Goal: Task Accomplishment & Management: Manage account settings

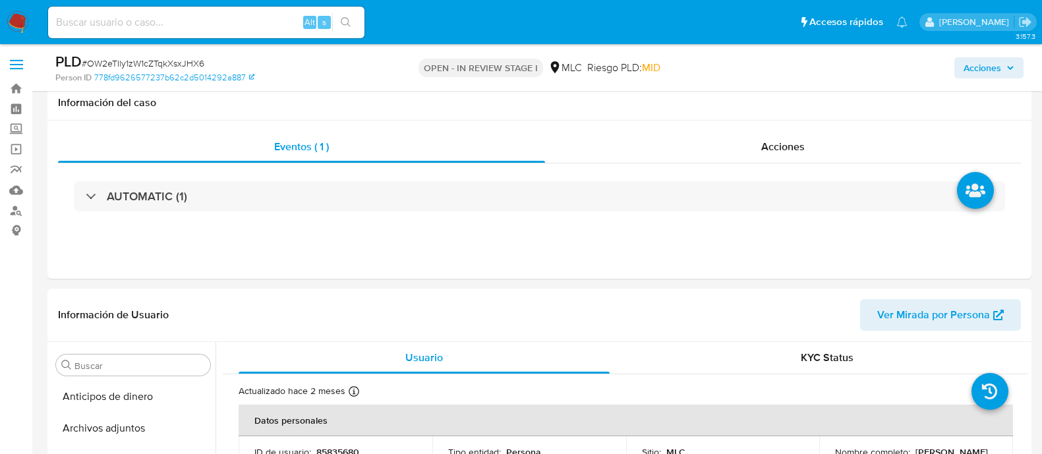
select select "10"
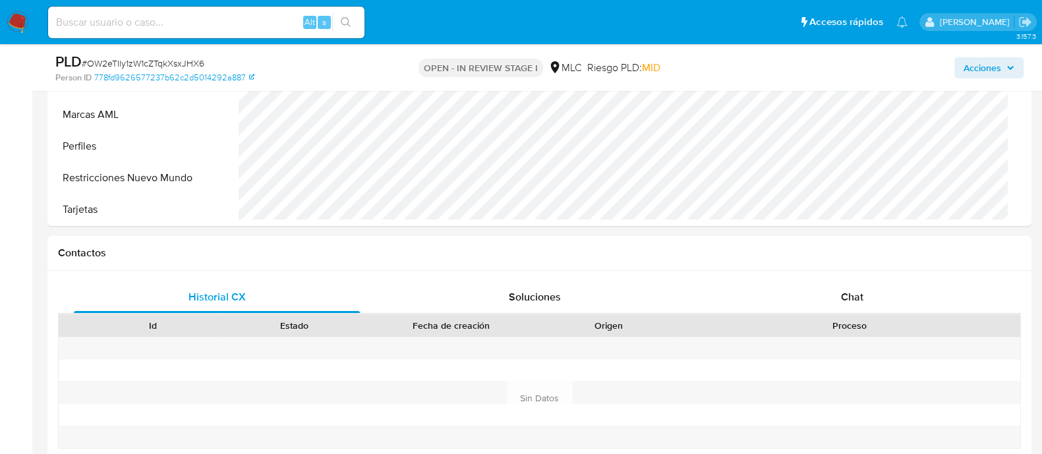
scroll to position [576, 0]
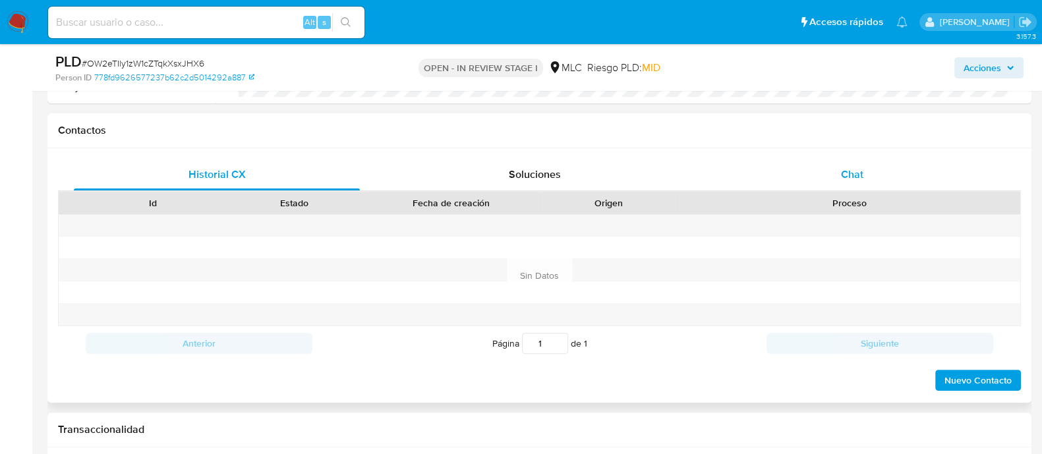
click at [838, 159] on div "Chat" at bounding box center [852, 175] width 286 height 32
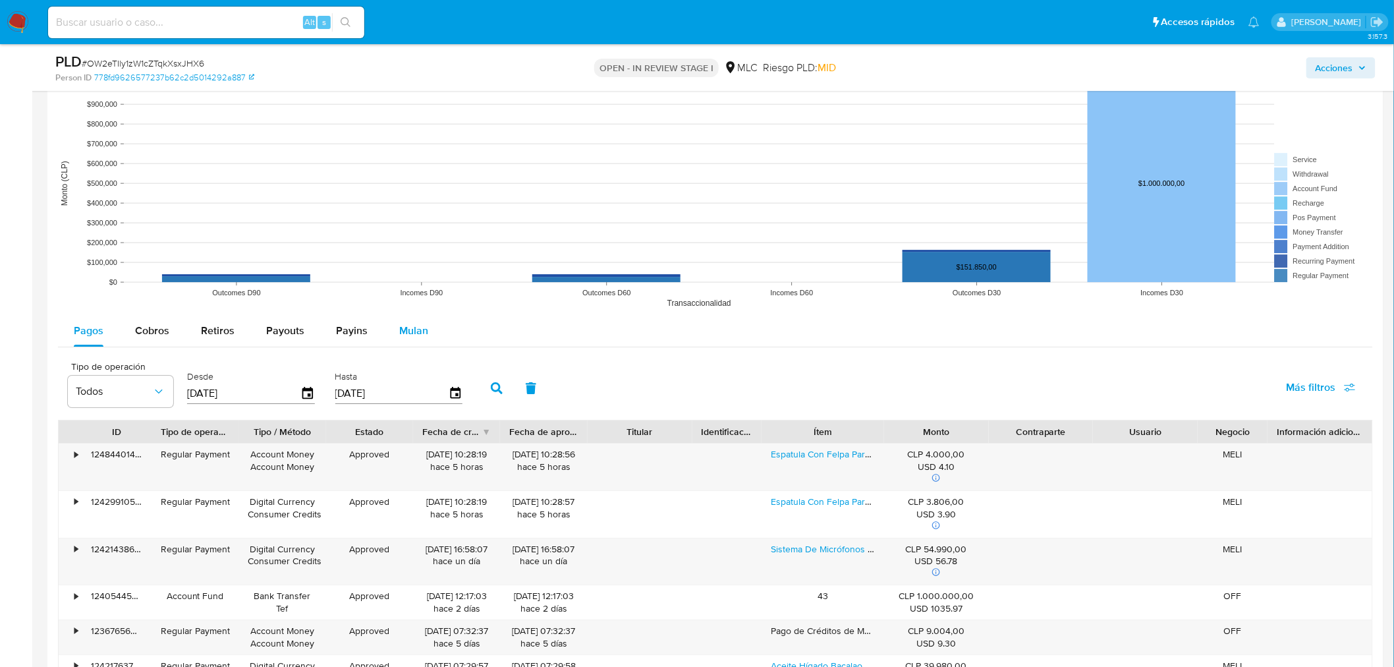
scroll to position [1611, 0]
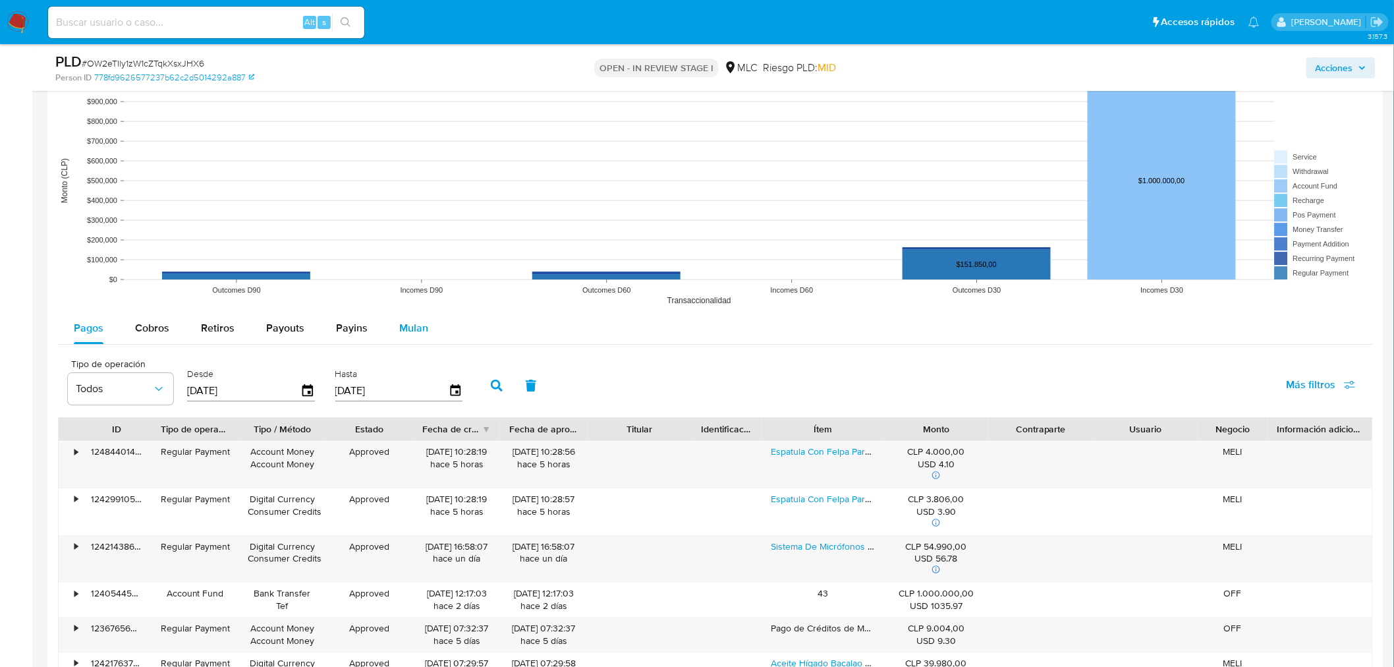
click at [418, 326] on span "Mulan" at bounding box center [413, 327] width 29 height 15
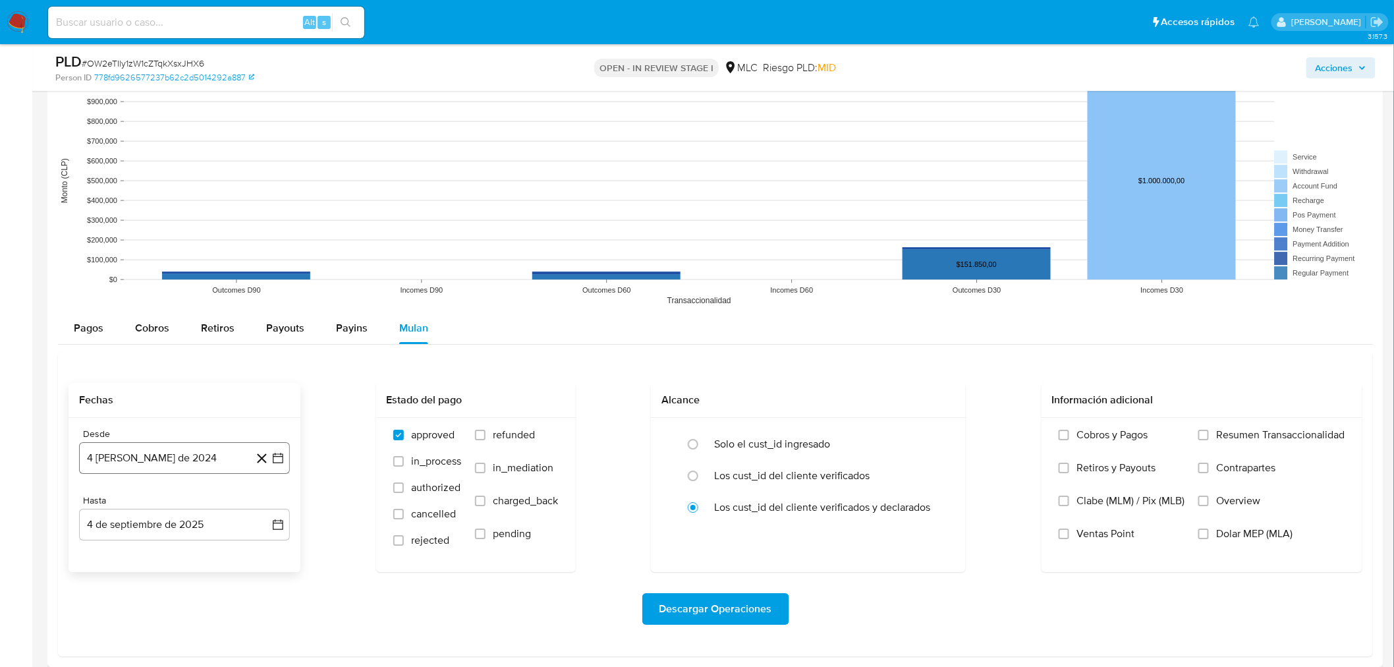
click at [275, 453] on icon "button" at bounding box center [278, 457] width 13 height 13
click at [162, 357] on button "14" at bounding box center [158, 359] width 21 height 21
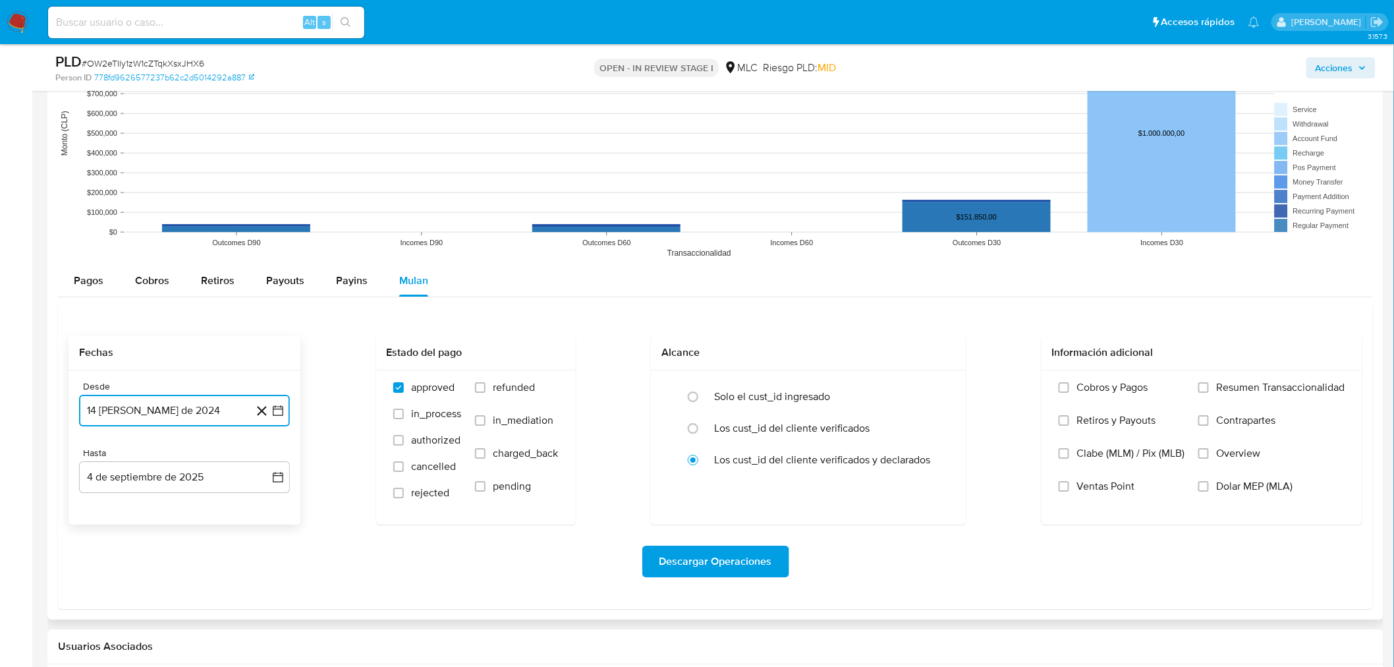
scroll to position [1684, 0]
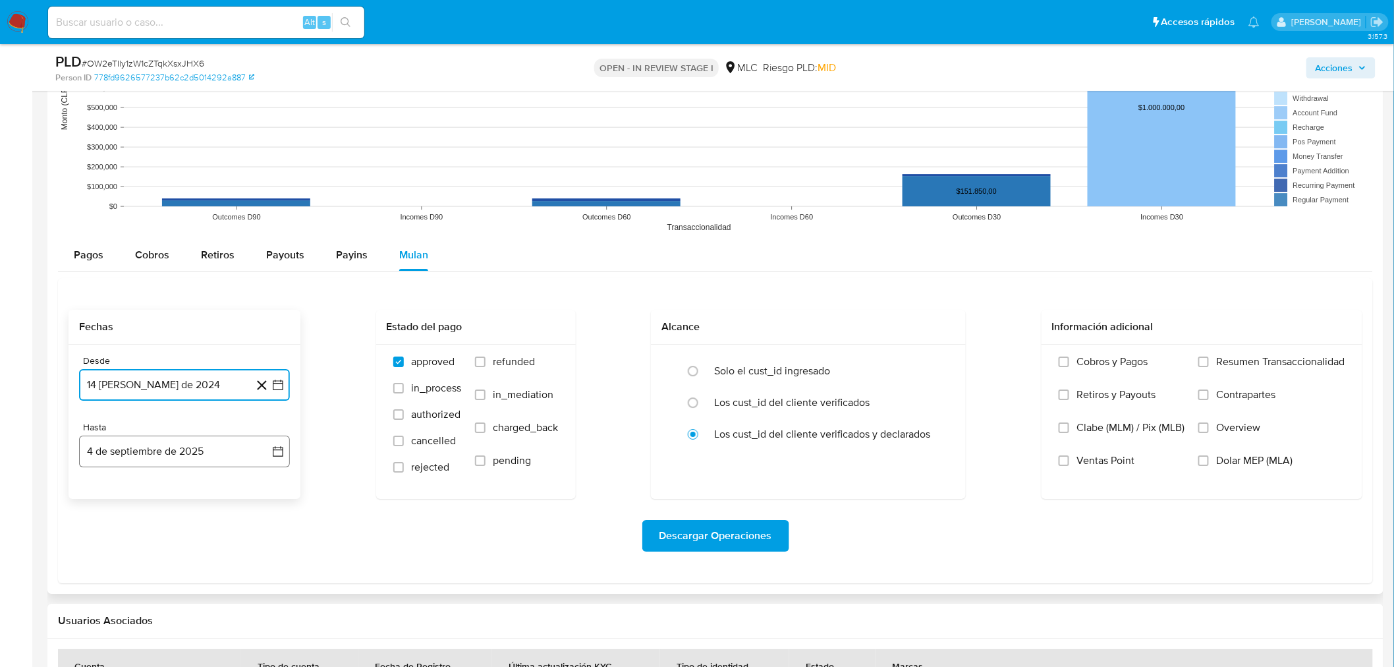
click at [275, 445] on icon "button" at bounding box center [278, 451] width 13 height 13
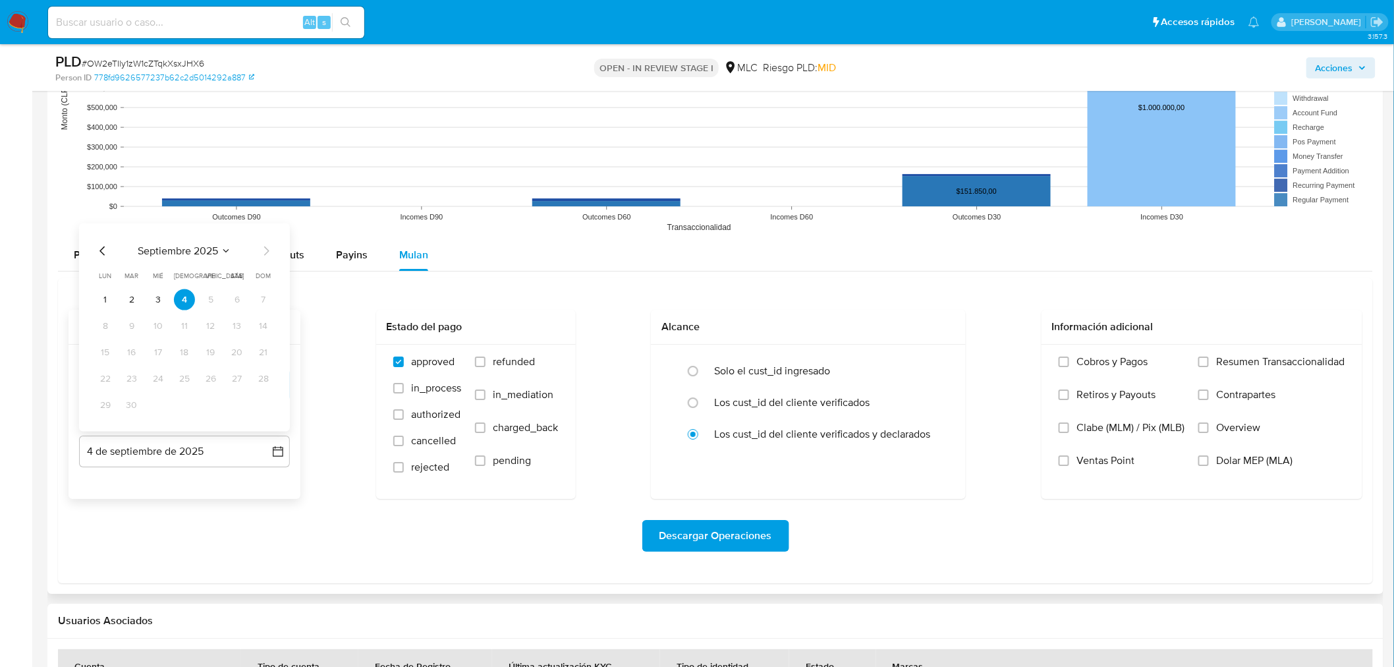
click at [103, 253] on icon "Mes anterior" at bounding box center [103, 251] width 16 height 16
click at [161, 354] on button "13" at bounding box center [158, 352] width 21 height 21
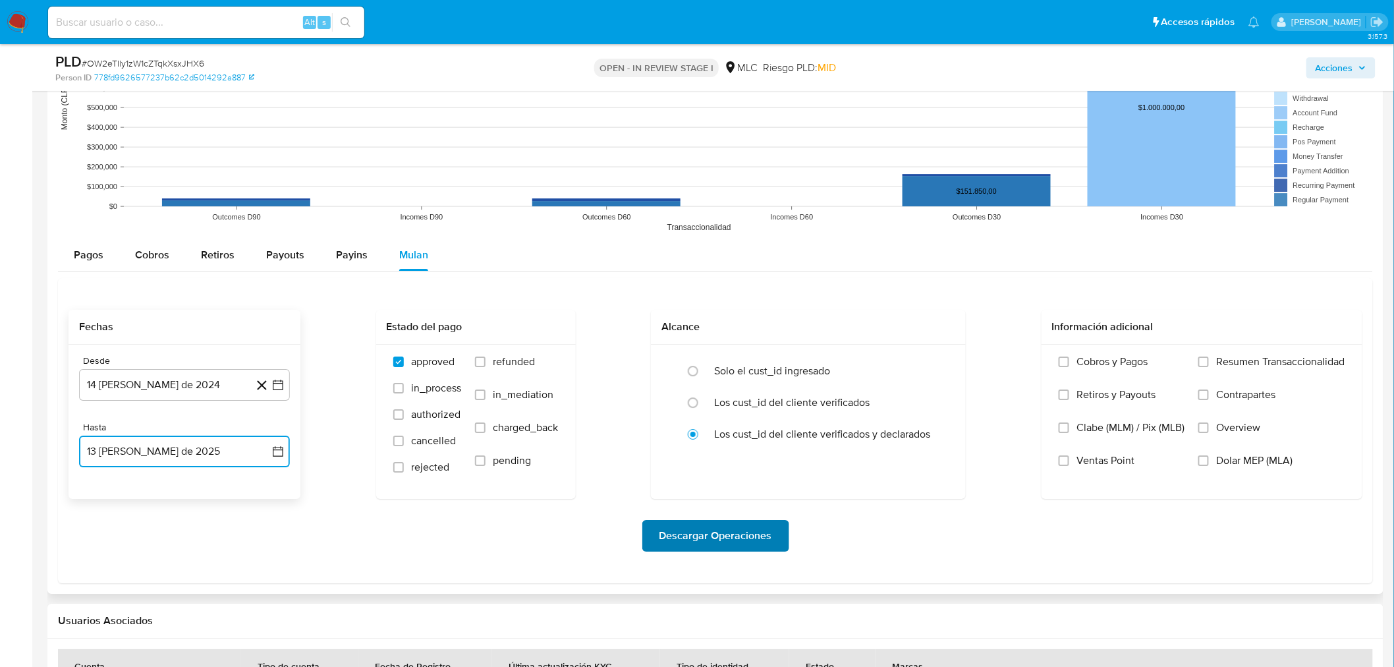
click at [735, 453] on span "Descargar Operaciones" at bounding box center [716, 535] width 113 height 29
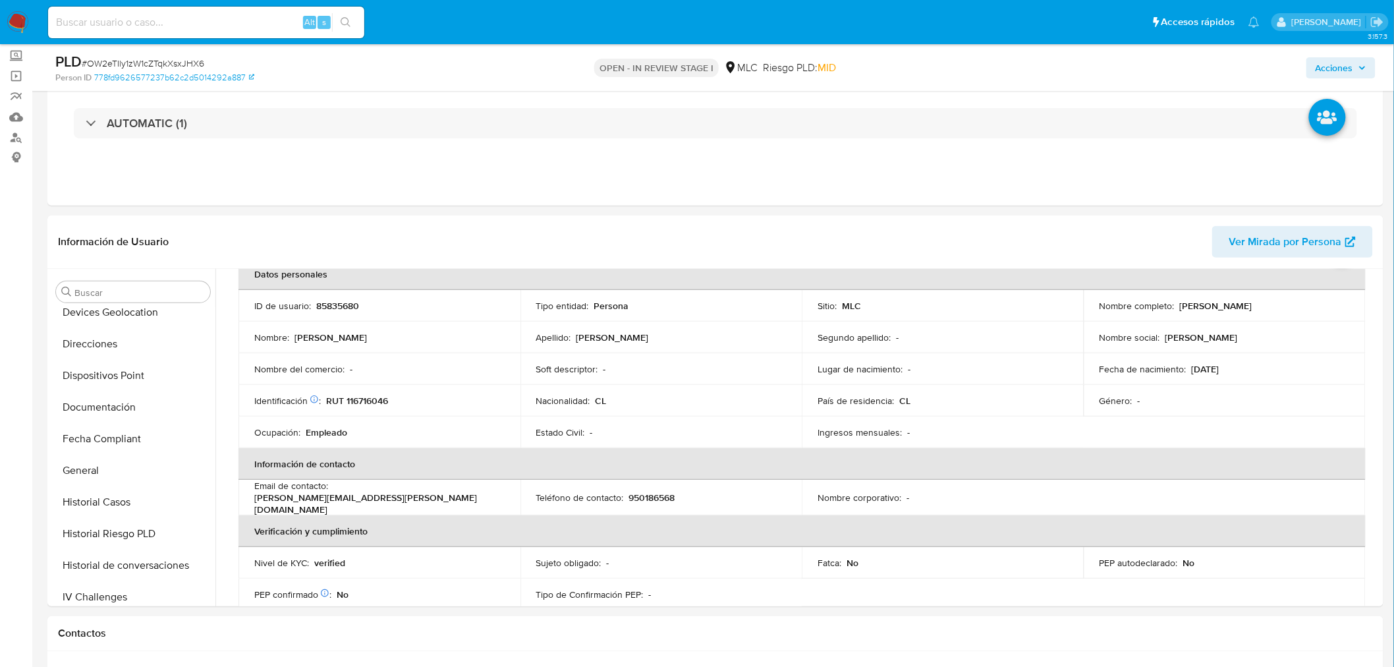
scroll to position [262, 0]
click at [74, 444] on button "General" at bounding box center [128, 442] width 154 height 32
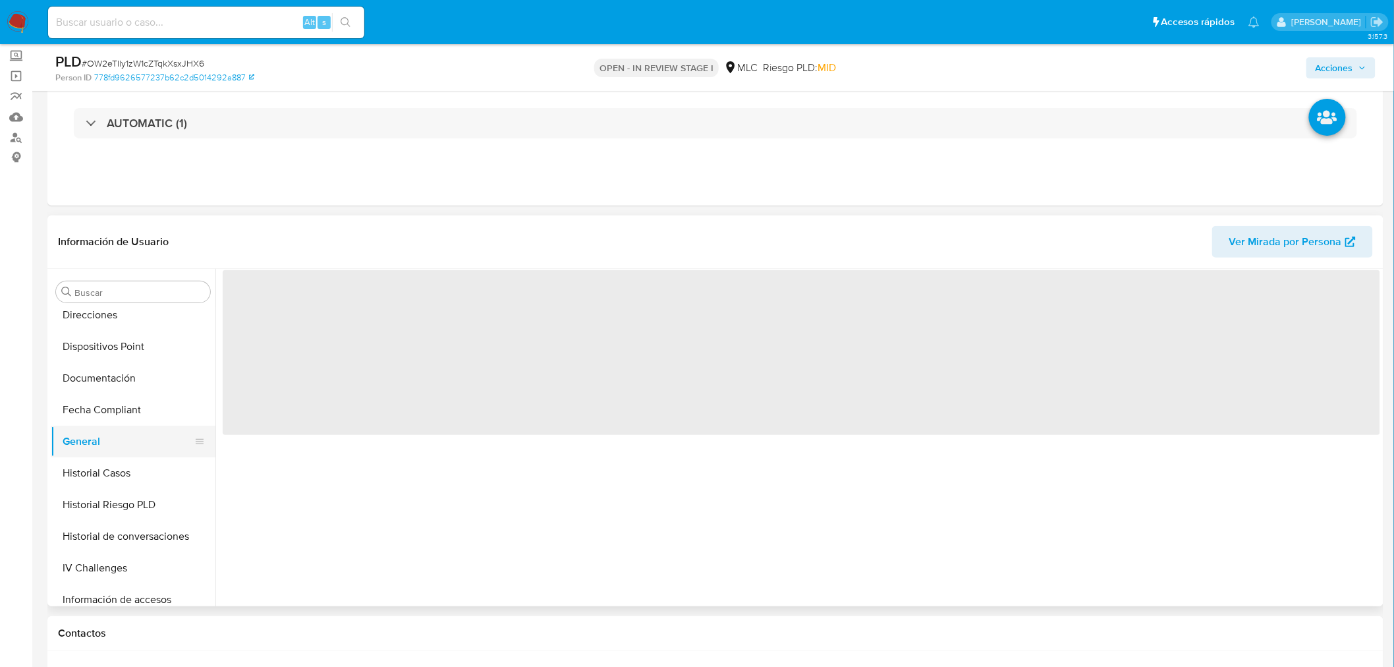
scroll to position [0, 0]
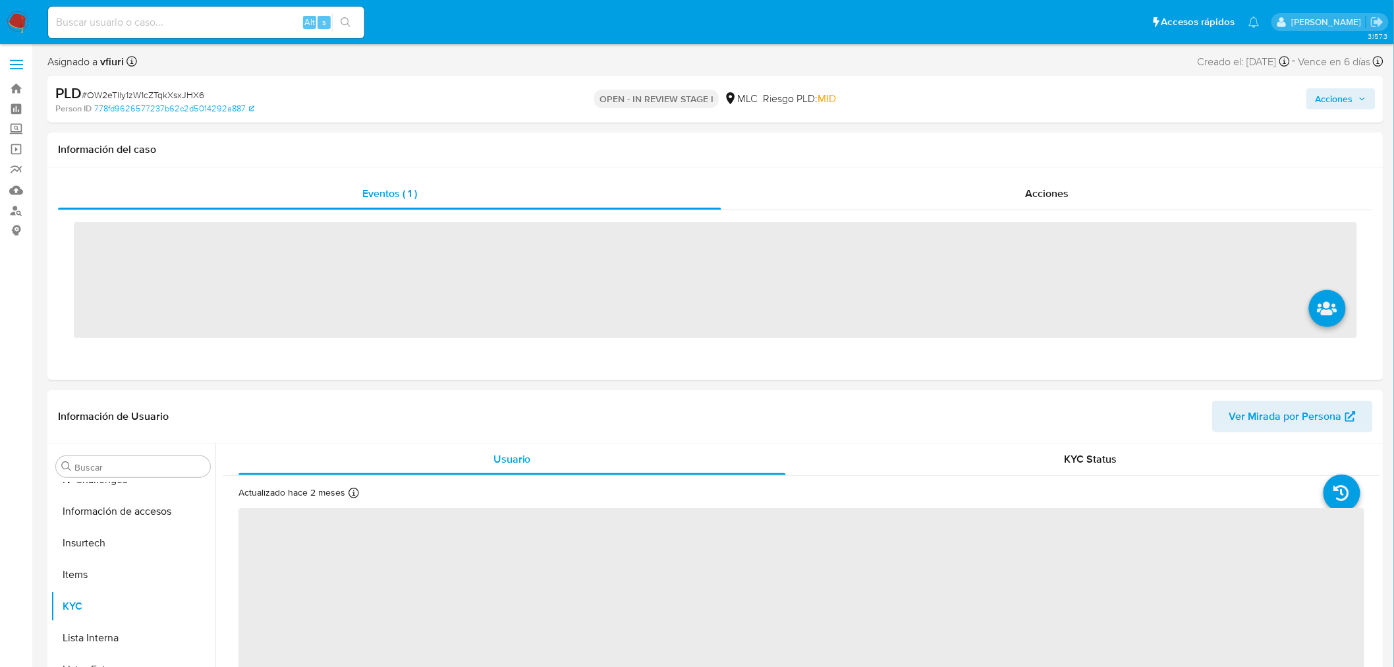
scroll to position [556, 0]
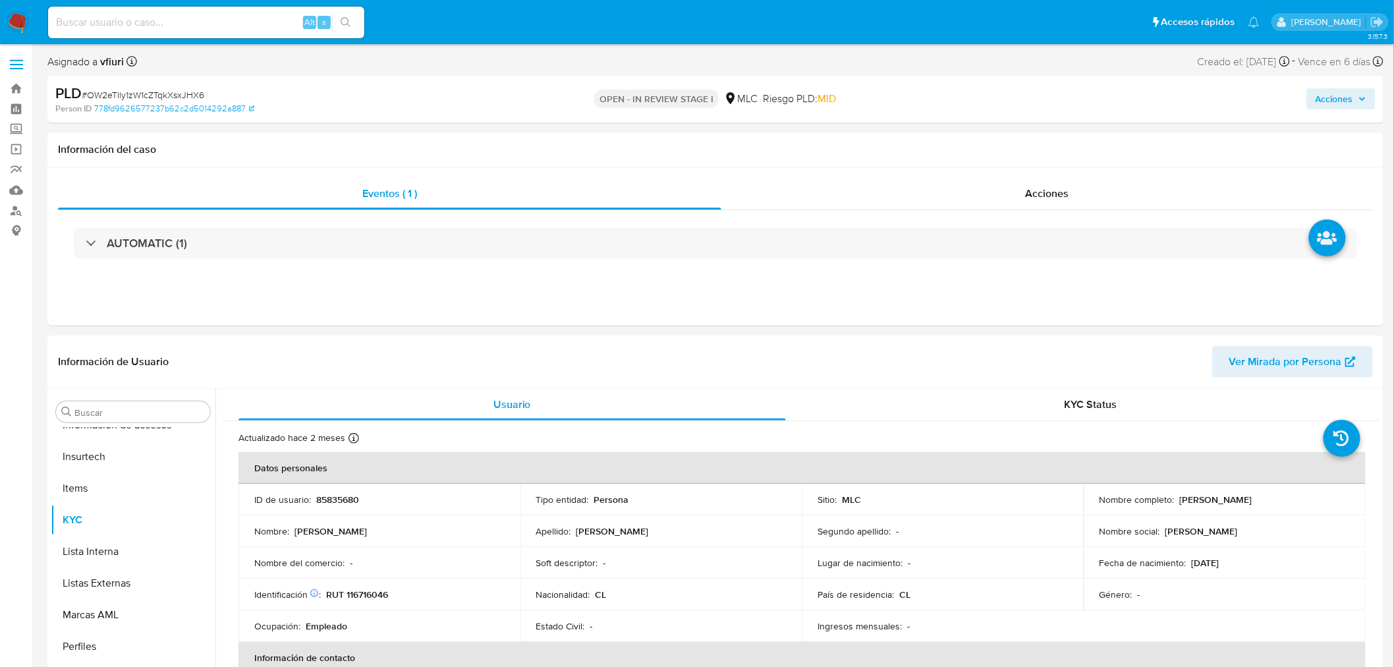
select select "10"
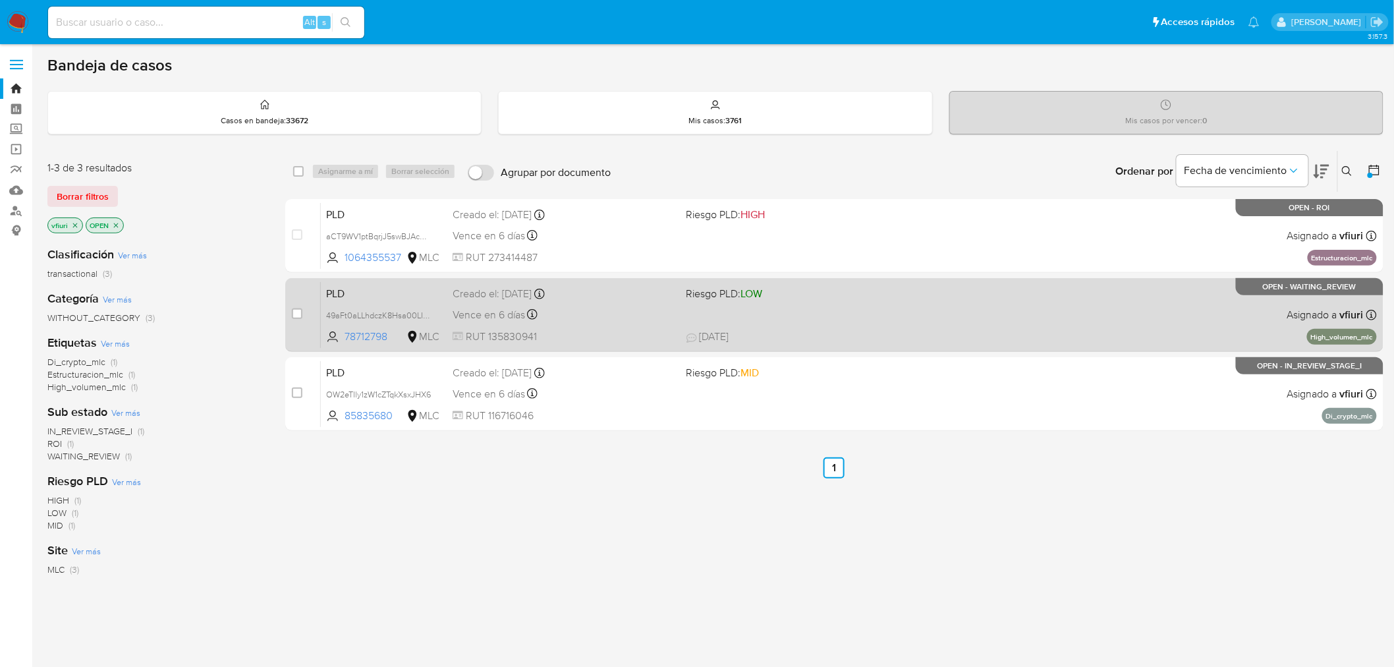
click at [880, 321] on div "PLD 49aFt0aLLhdczK8Hsa00LIpD 78712798 MLC Riesgo PLD: LOW Creado el: 12/06/2025…" at bounding box center [849, 314] width 1056 height 67
click at [292, 316] on input "checkbox" at bounding box center [297, 313] width 11 height 11
checkbox input "true"
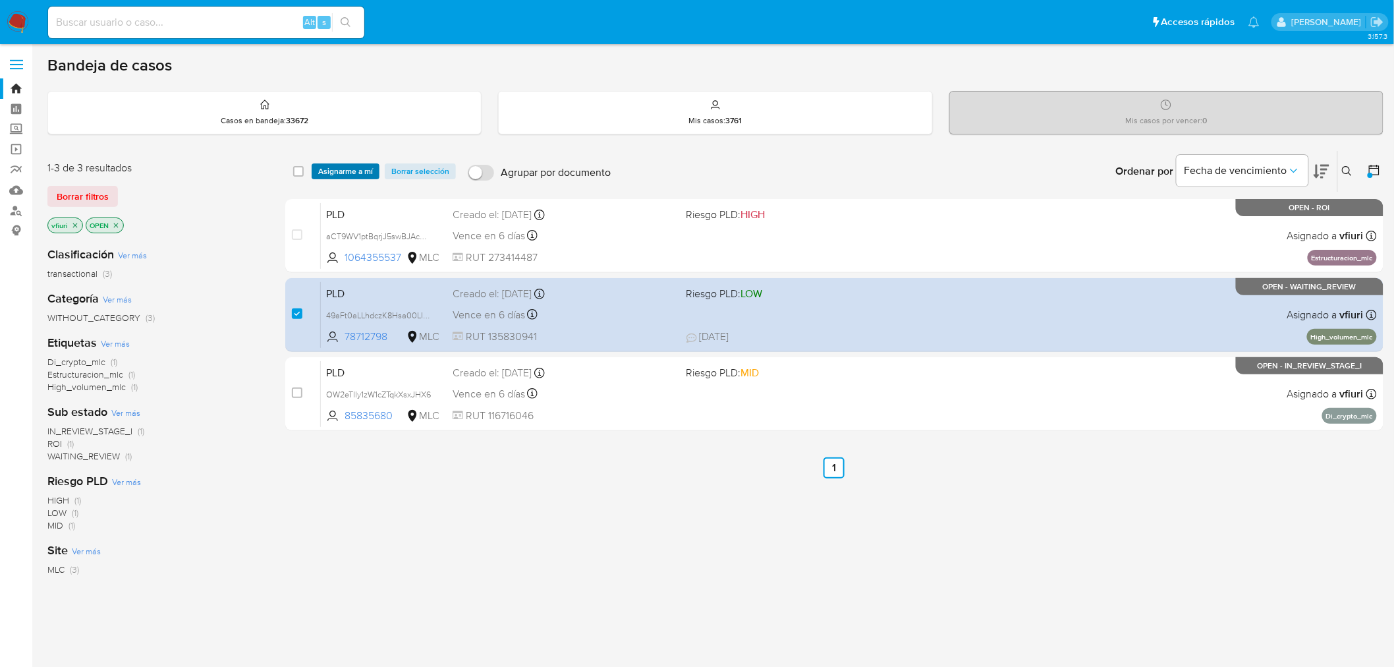
click at [357, 173] on span "Asignarme a mí" at bounding box center [345, 171] width 55 height 13
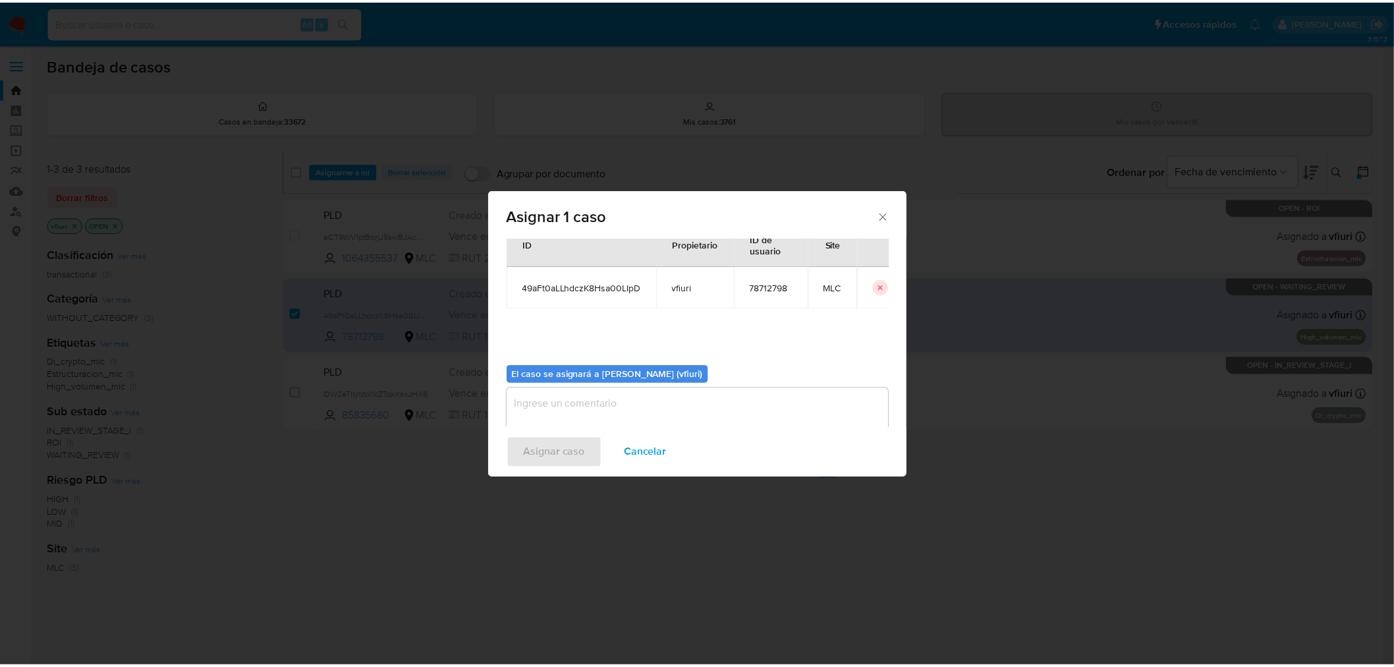
scroll to position [68, 0]
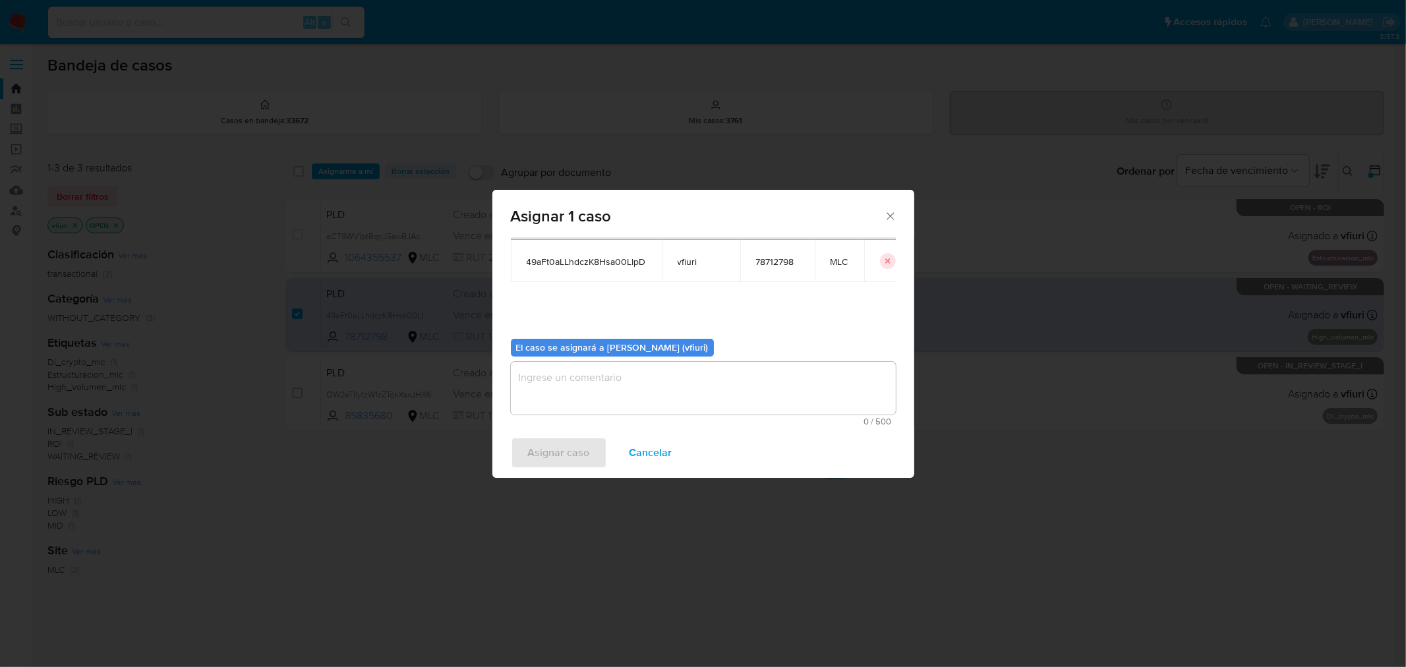
click at [567, 376] on textarea "assign-modal" at bounding box center [703, 388] width 385 height 53
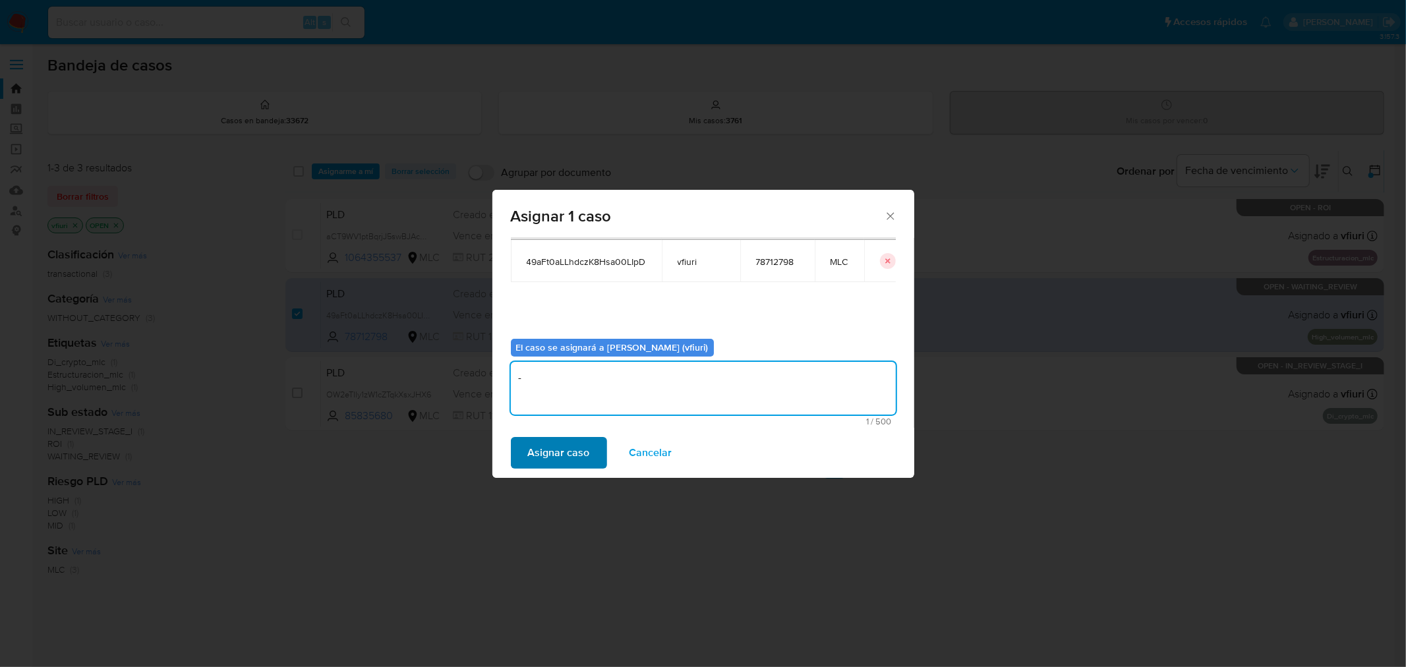
type textarea "-"
click at [531, 465] on span "Asignar caso" at bounding box center [559, 452] width 62 height 29
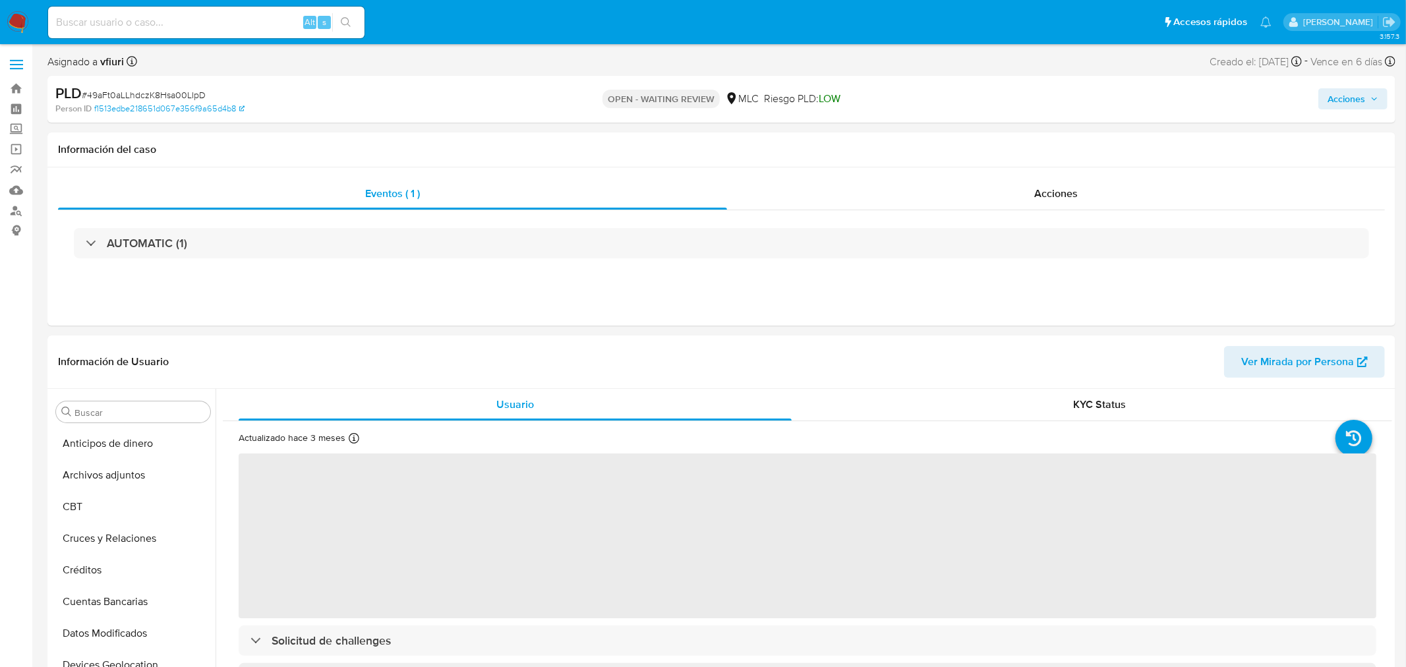
select select "10"
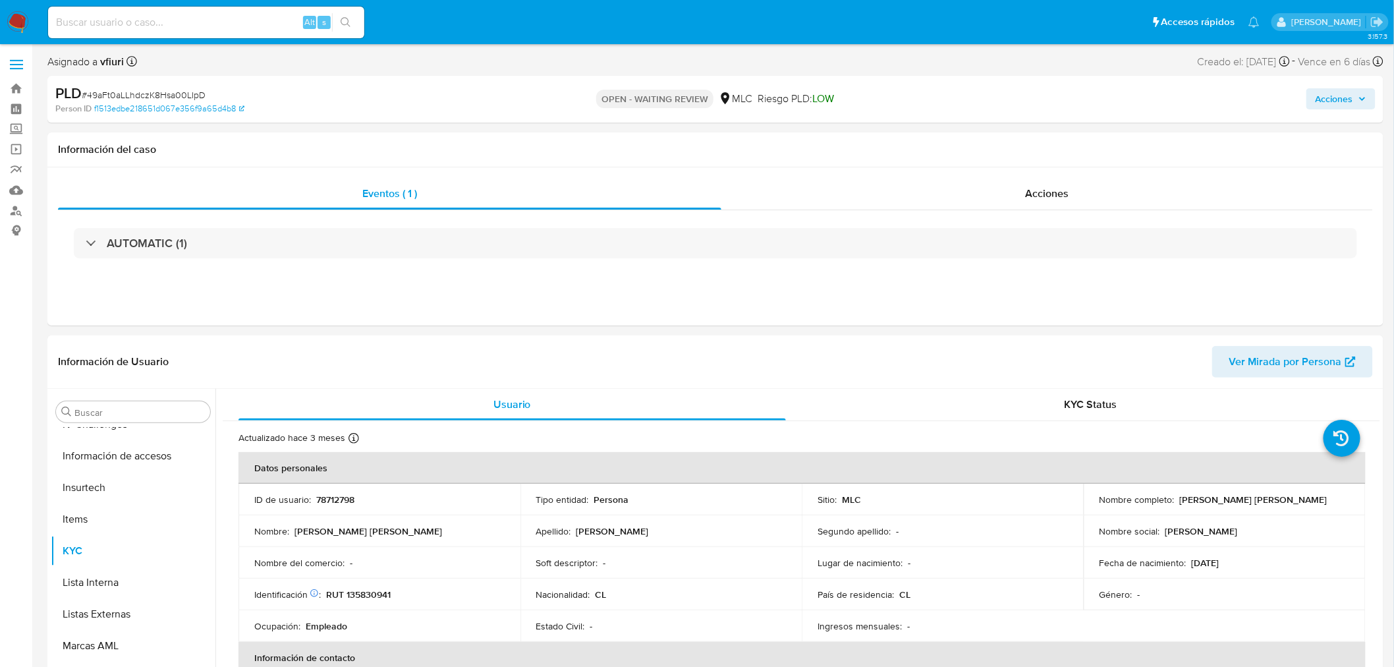
scroll to position [556, 0]
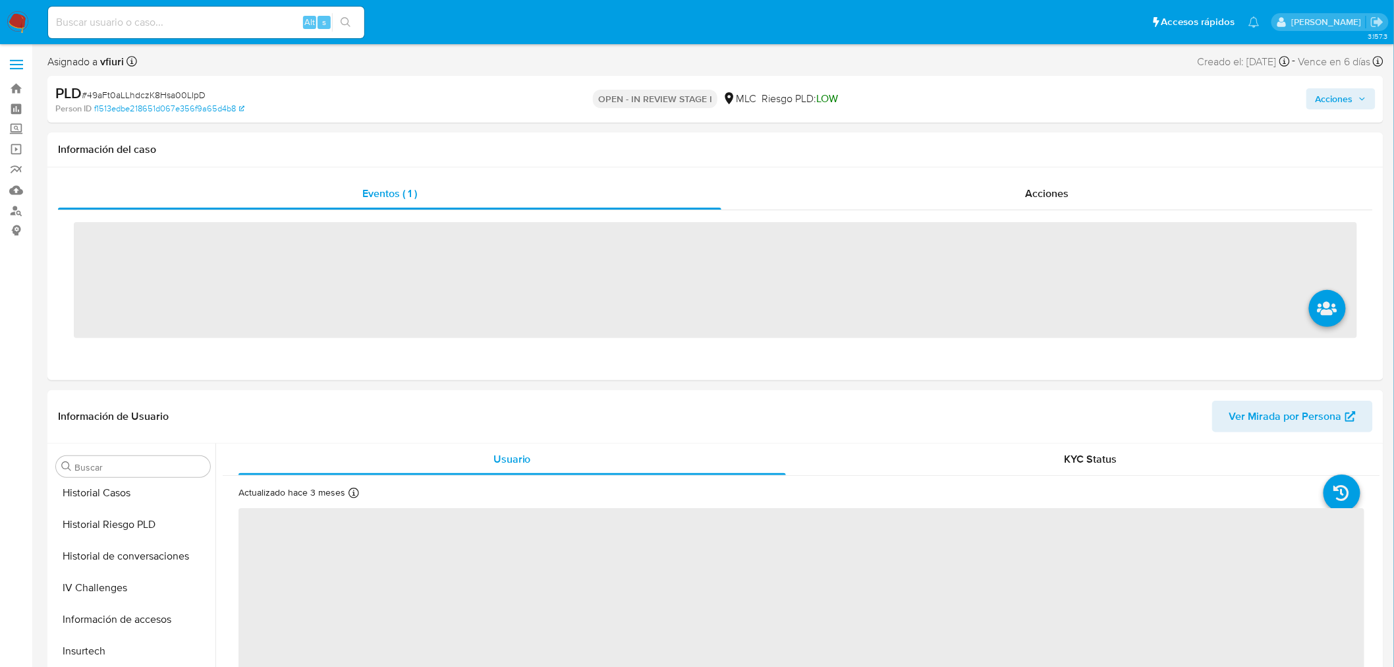
scroll to position [556, 0]
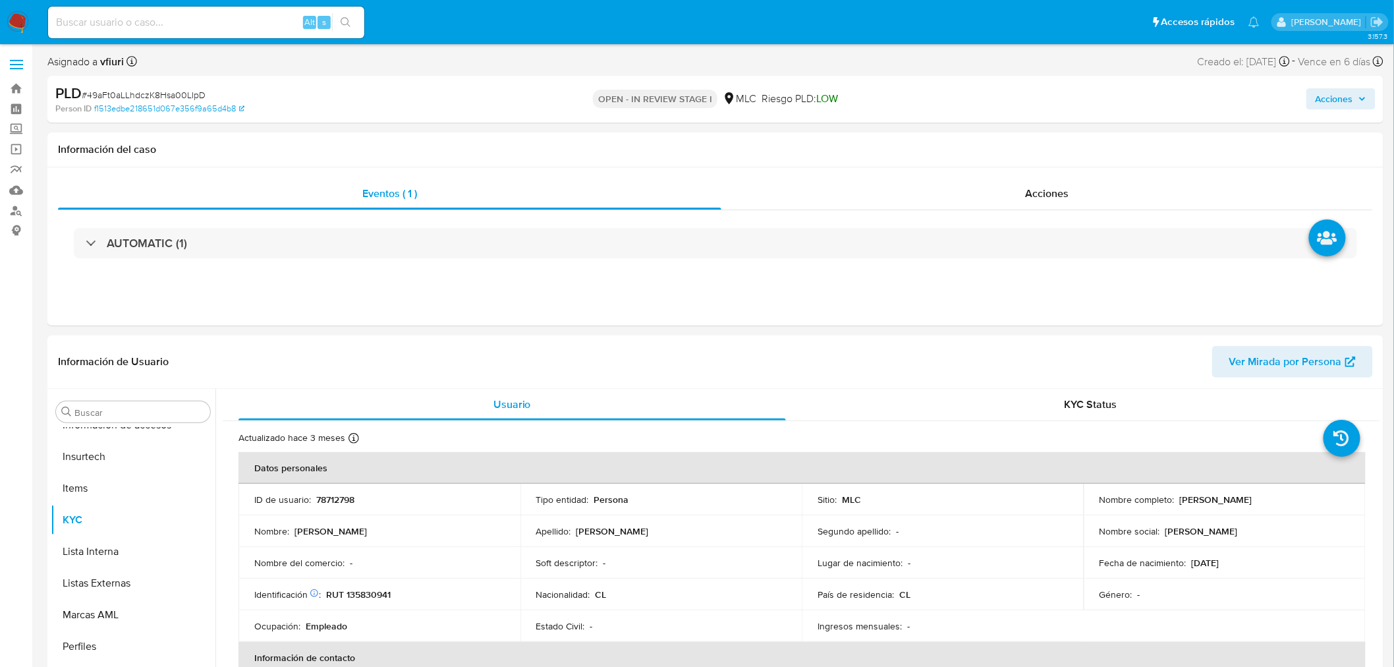
select select "10"
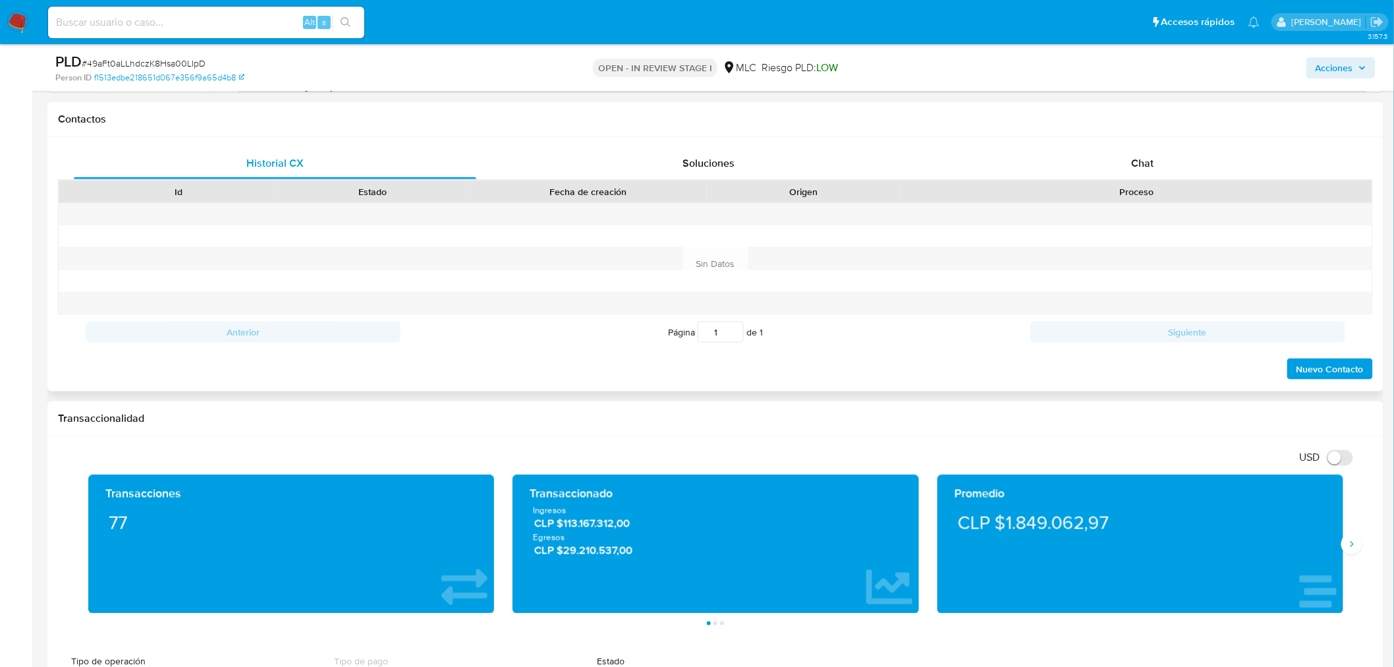
scroll to position [585, 0]
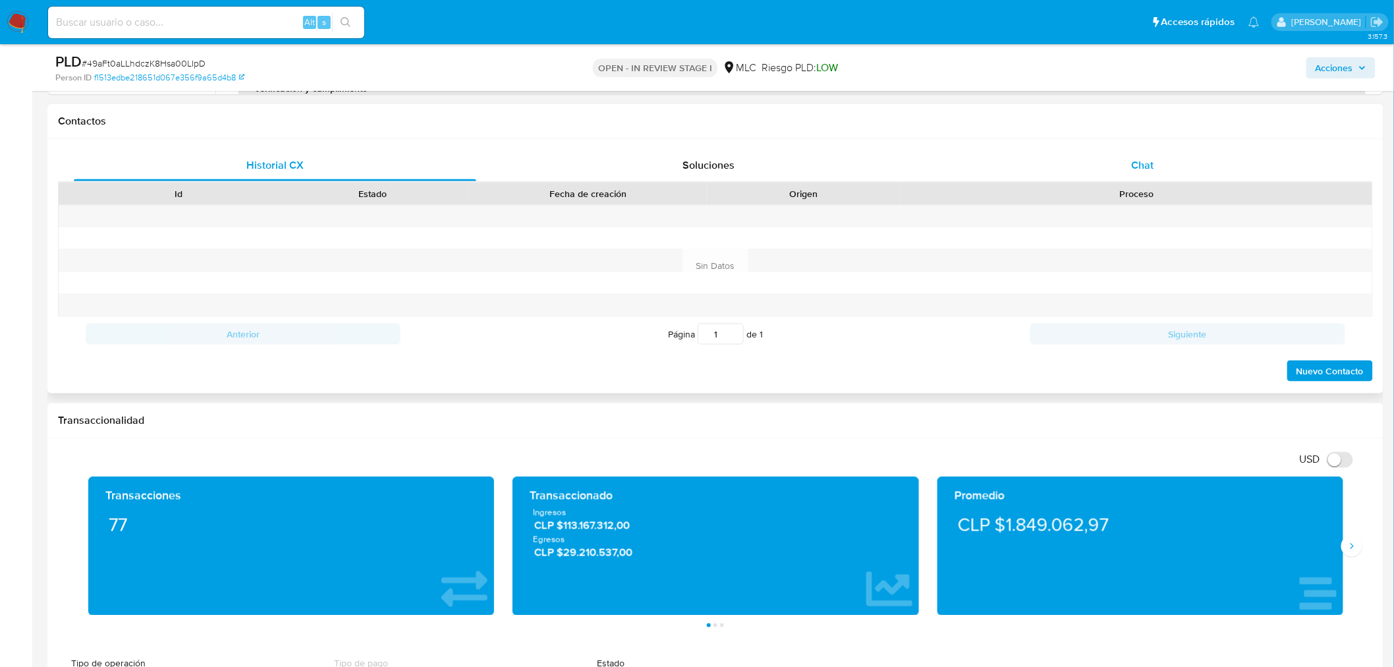
click at [1154, 173] on div "Chat" at bounding box center [1143, 166] width 403 height 32
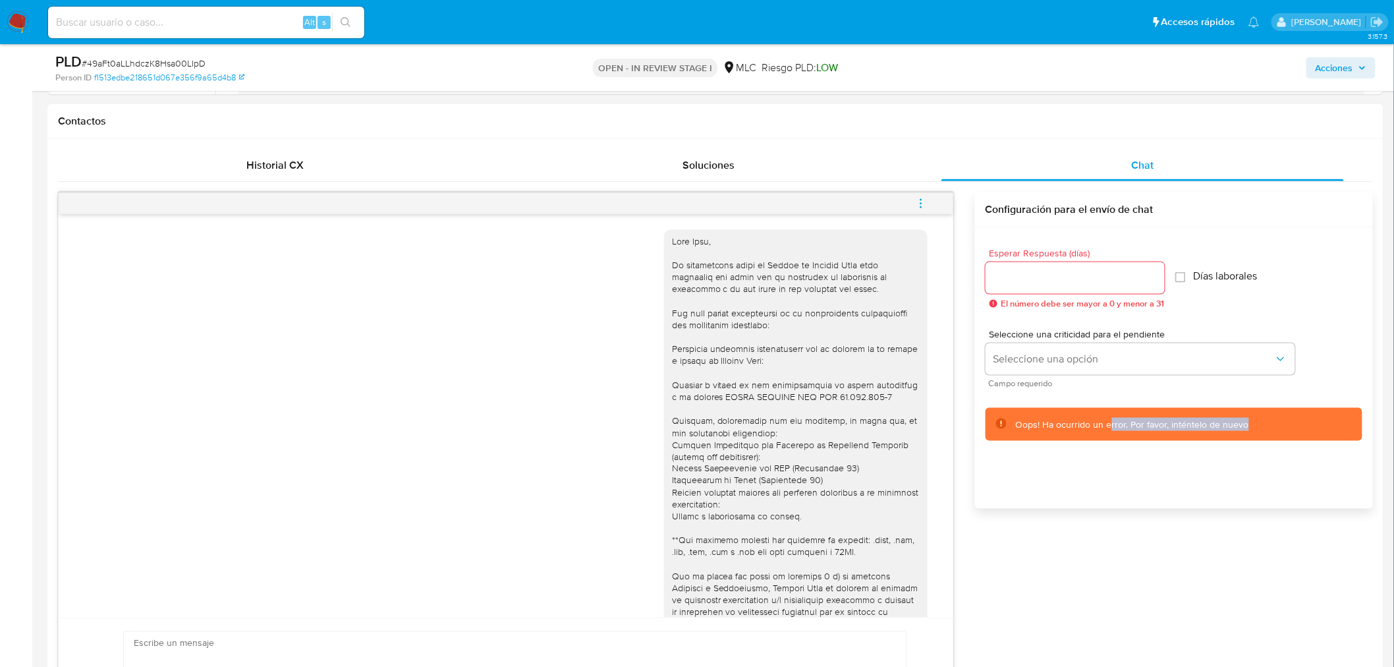
drag, startPoint x: 1361, startPoint y: 422, endPoint x: 1110, endPoint y: 422, distance: 251.7
click at [1110, 422] on div "Oops! Ha ocurrido un error. Por favor, inténtelo de nuevo" at bounding box center [1174, 425] width 377 height 34
click at [1095, 358] on span "Seleccione una opción" at bounding box center [1134, 359] width 281 height 13
click at [673, 300] on div at bounding box center [796, 504] width 248 height 539
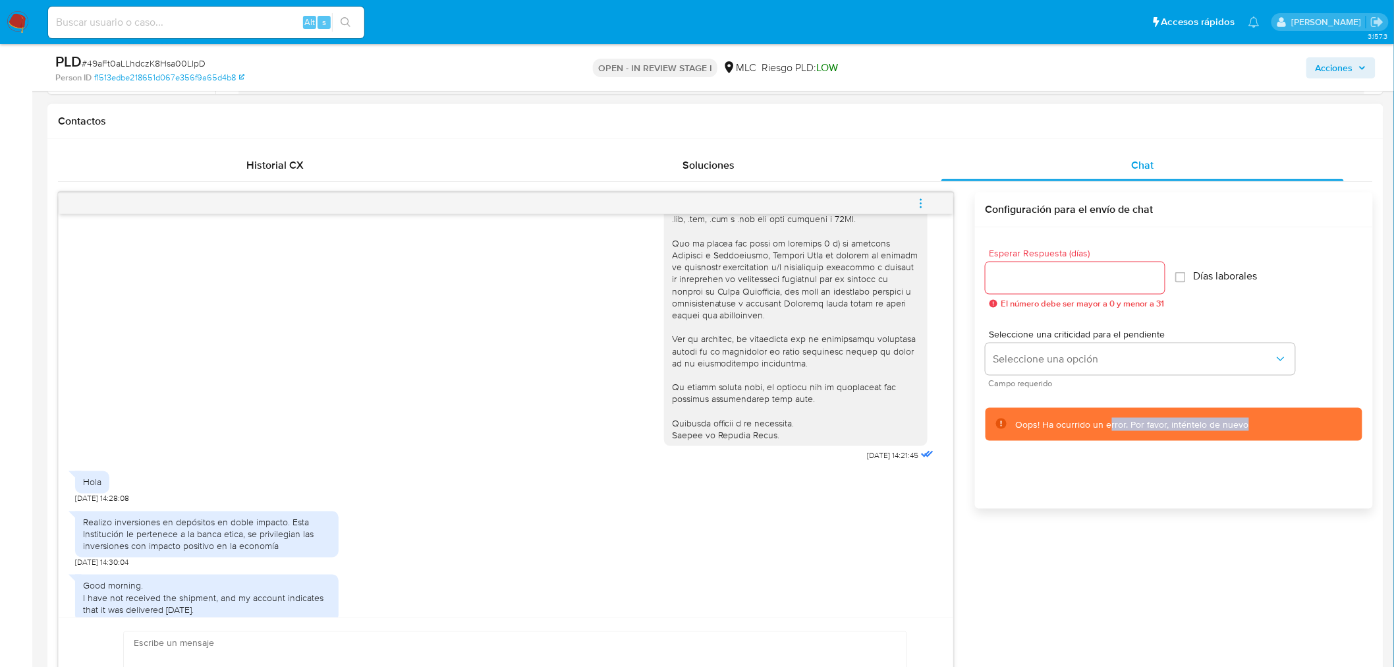
scroll to position [650, 0]
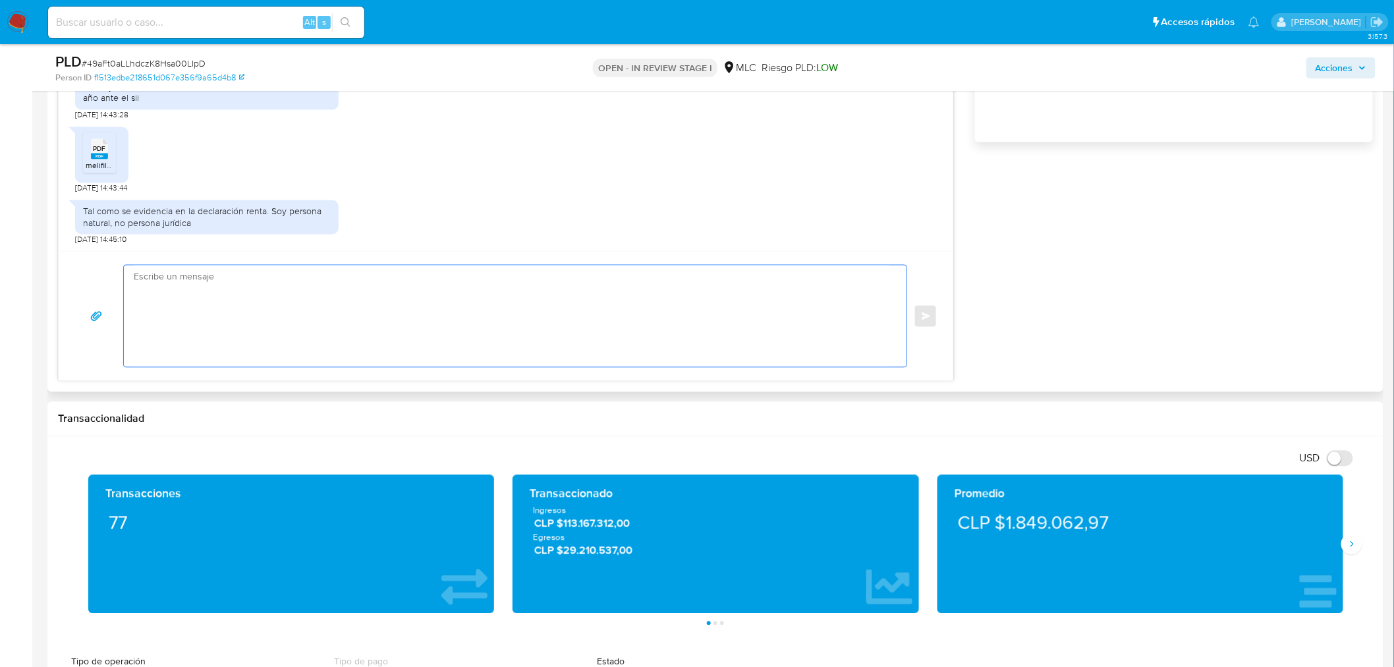
click at [221, 293] on textarea at bounding box center [512, 316] width 757 height 101
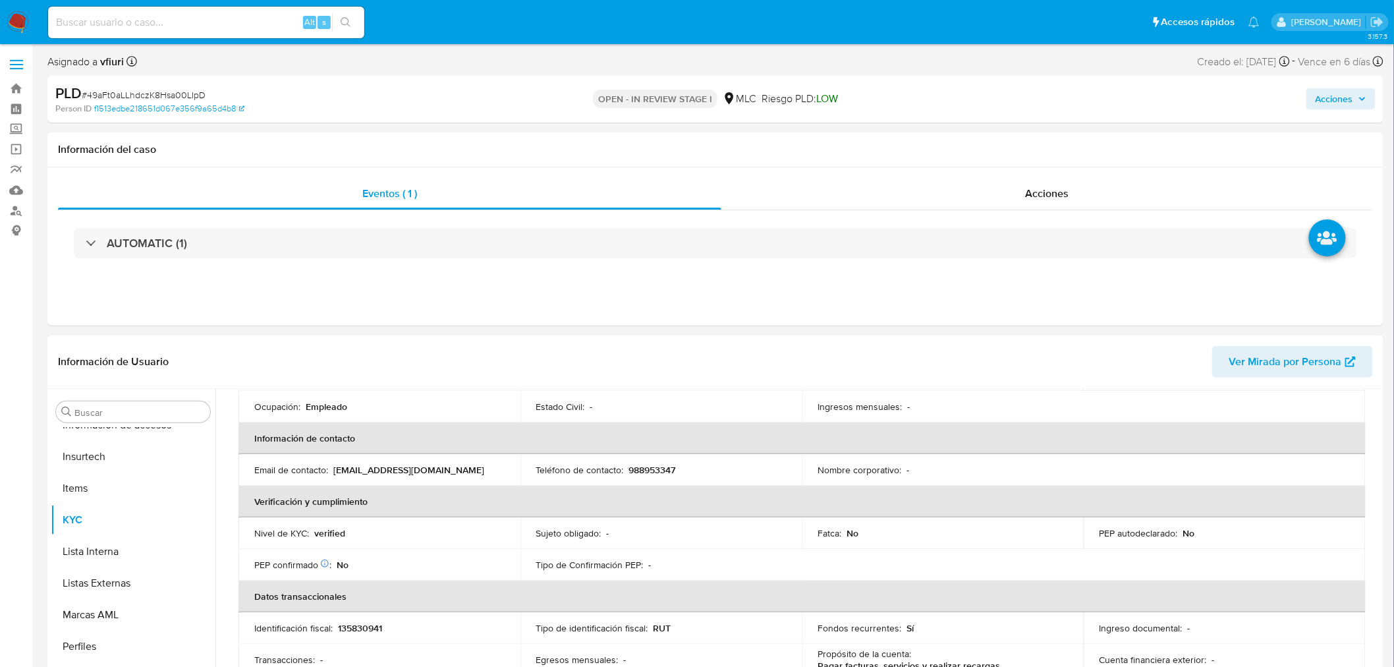
scroll to position [0, 0]
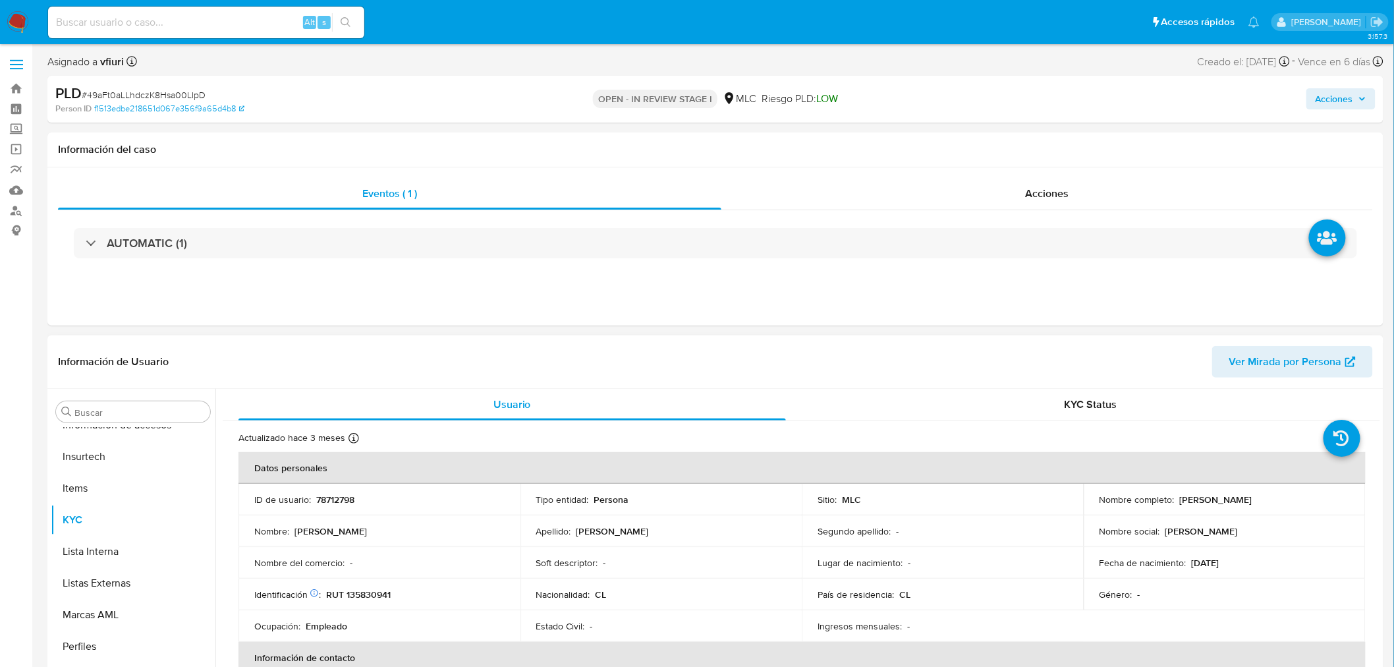
drag, startPoint x: 1178, startPoint y: 497, endPoint x: 1286, endPoint y: 488, distance: 108.4
click at [1286, 488] on td "Nombre completo : Elsa Ercilia Peña Pacheco" at bounding box center [1225, 500] width 282 height 32
copy p "Elsa Ercilia Peña Pacheco"
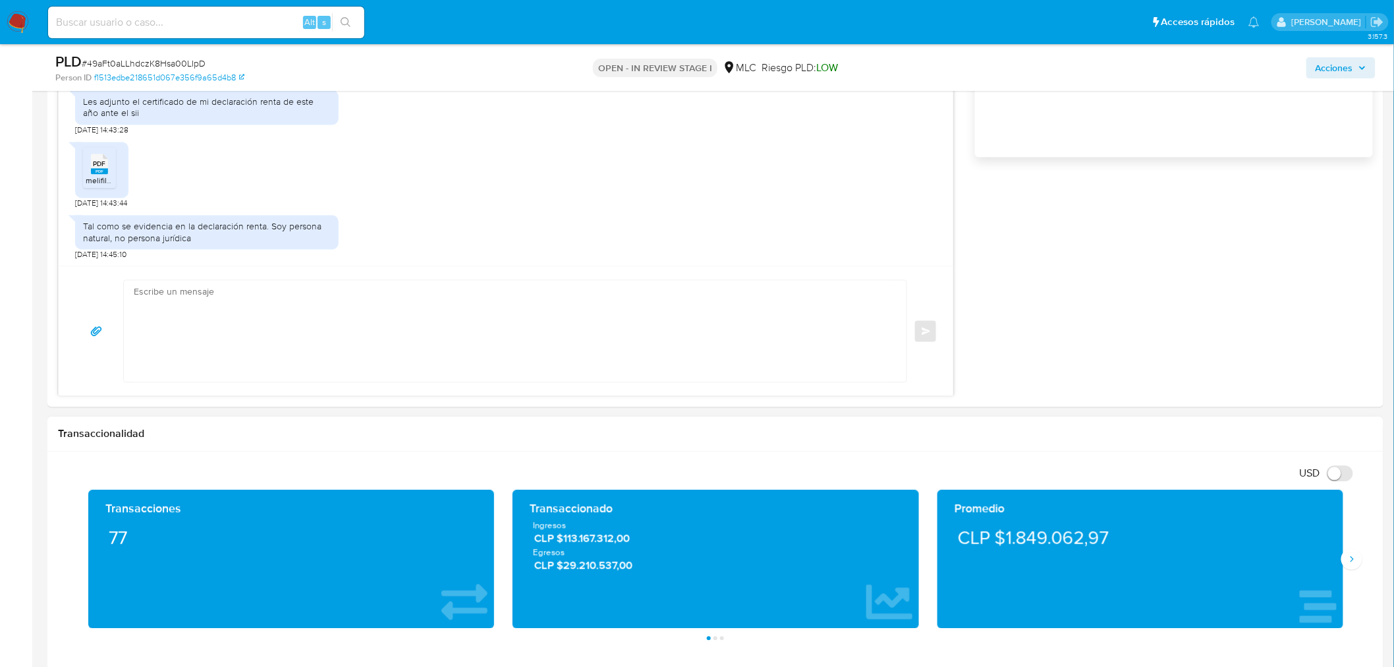
scroll to position [1025, 0]
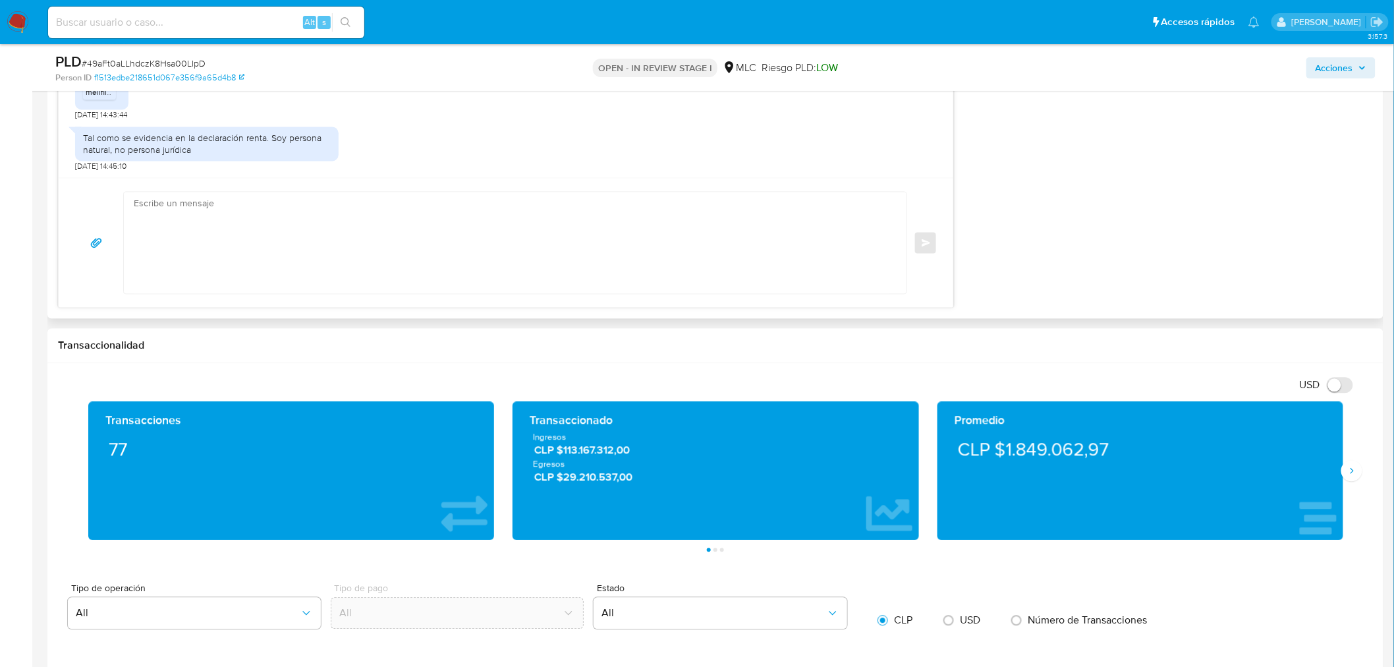
click at [218, 243] on textarea at bounding box center [512, 242] width 757 height 101
type textarea "b"
paste textarea "Elsa Ercilia Peña Pacheco"
drag, startPoint x: 212, startPoint y: 204, endPoint x: 304, endPoint y: 201, distance: 92.3
click at [304, 201] on textarea "Buenas tardes, Elsa Ercilia Peña Pacheco" at bounding box center [512, 242] width 757 height 101
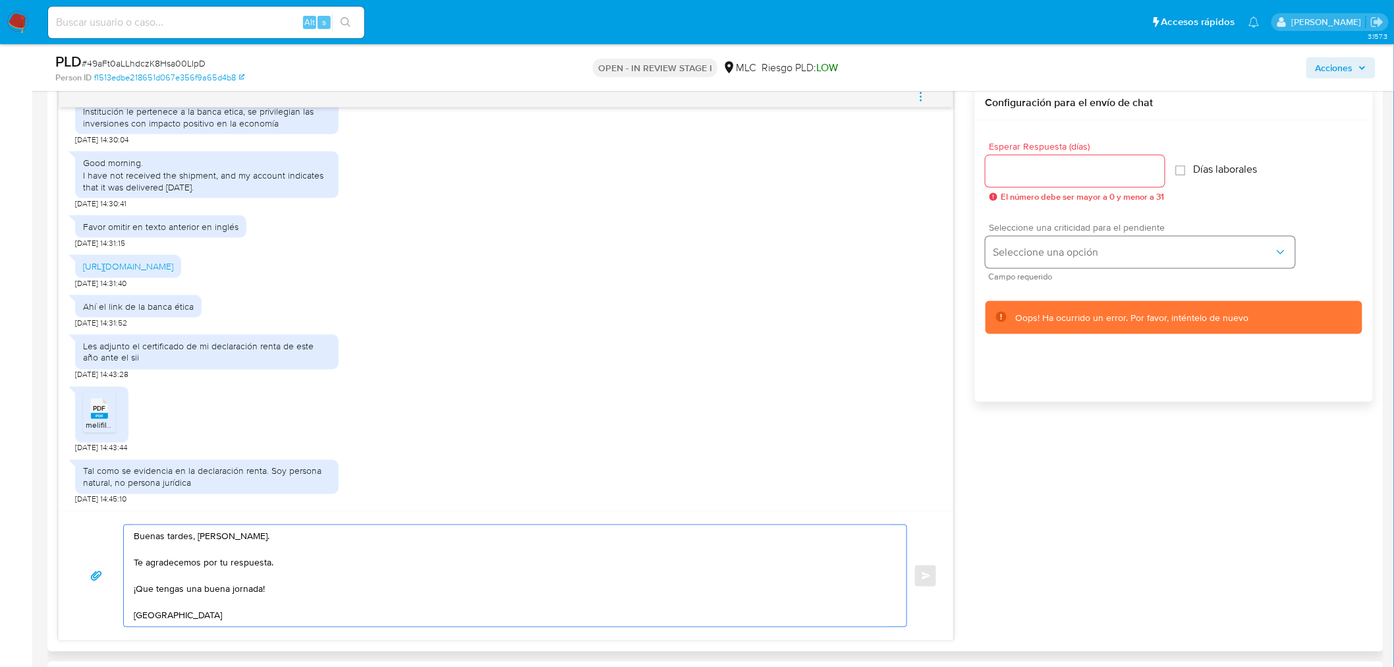
scroll to position [659, 0]
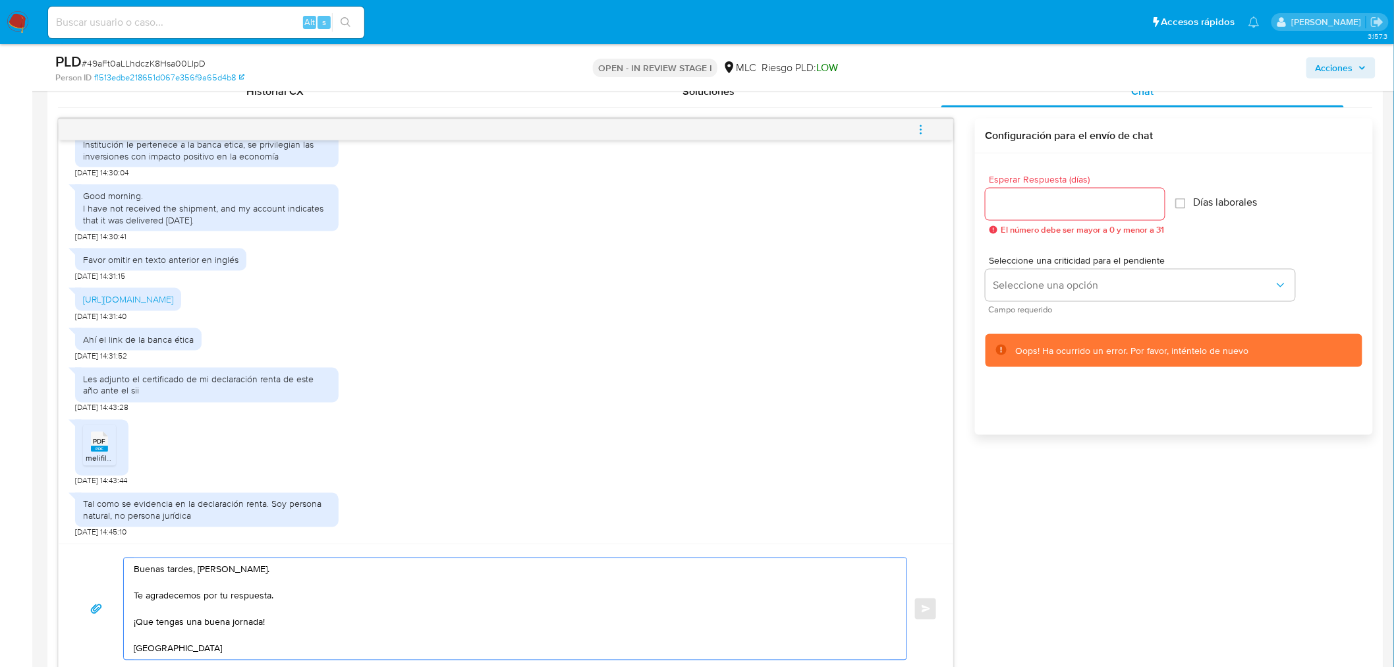
type textarea "Buenas tardes, Elsa. Te agradecemos por tu respuesta. ¡Que tengas una buena jor…"
click at [1070, 208] on input "Esperar Respuesta (días)" at bounding box center [1075, 204] width 179 height 17
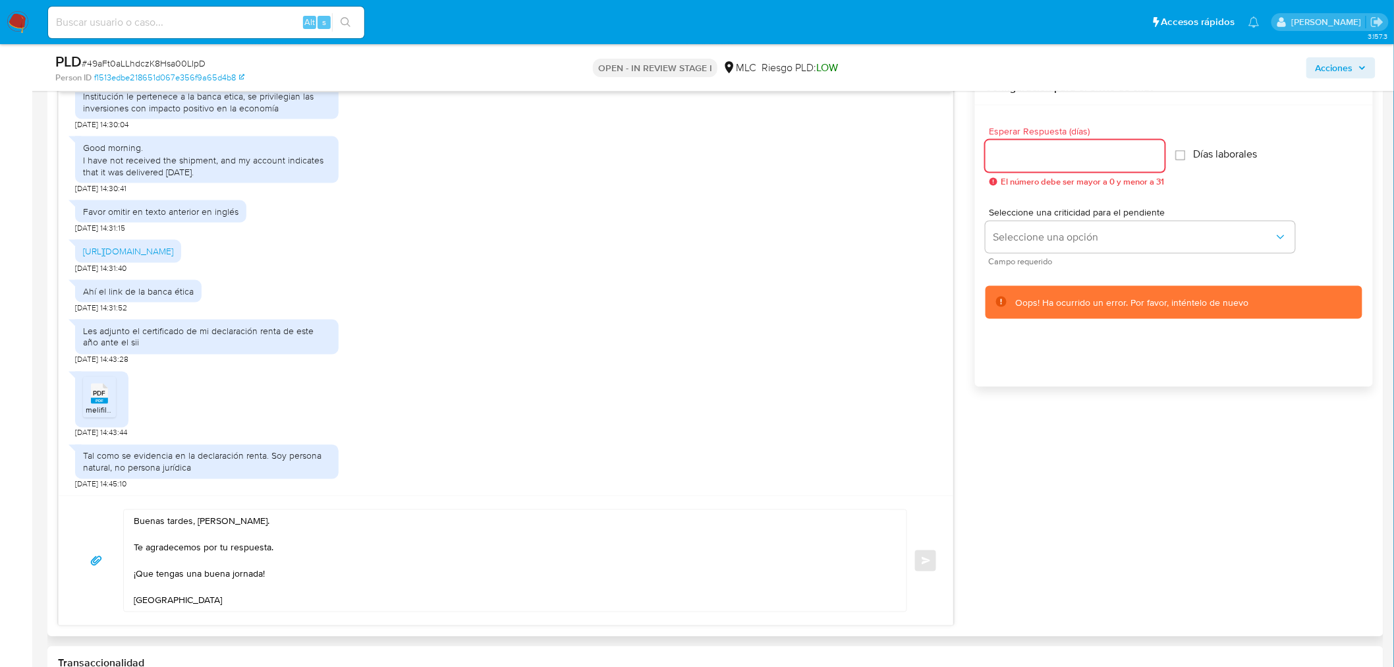
scroll to position [805, 0]
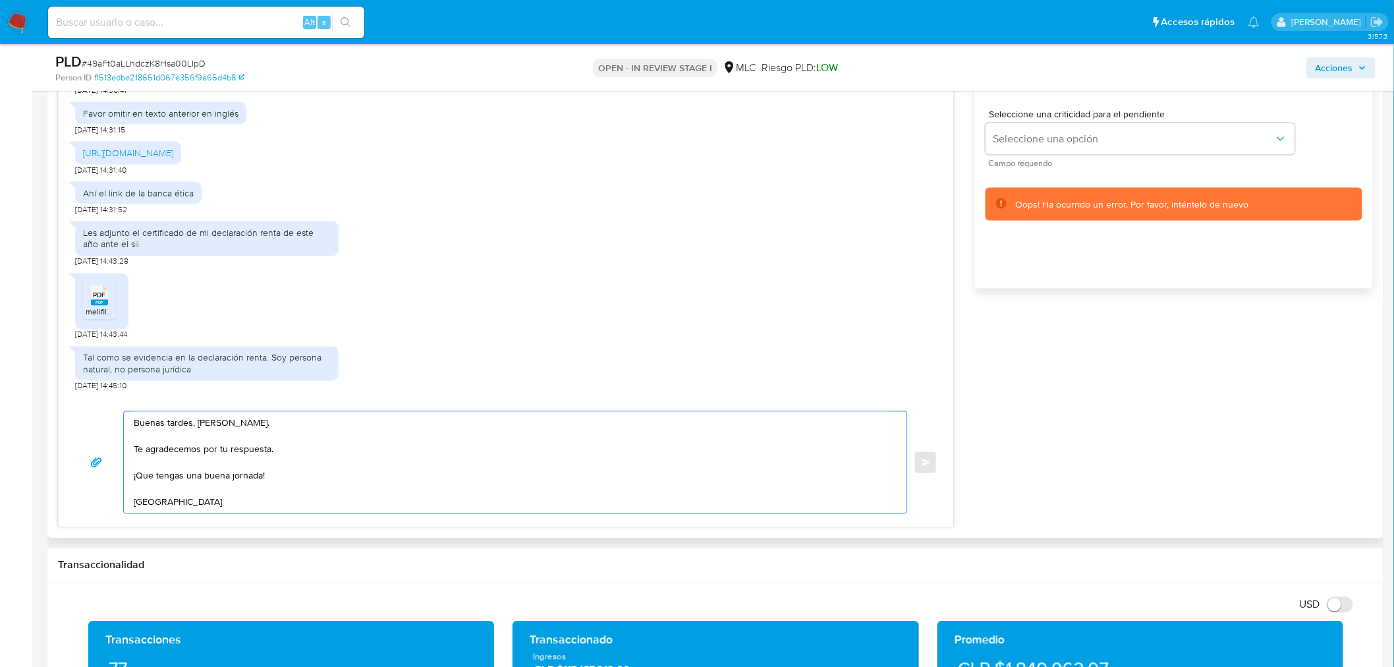
drag, startPoint x: 201, startPoint y: 504, endPoint x: 130, endPoint y: 416, distance: 113.4
click at [109, 414] on div "Buenas tardes, Elsa. Te agradecemos por tu respuesta. ¡Que tengas una buena jor…" at bounding box center [505, 462] width 863 height 103
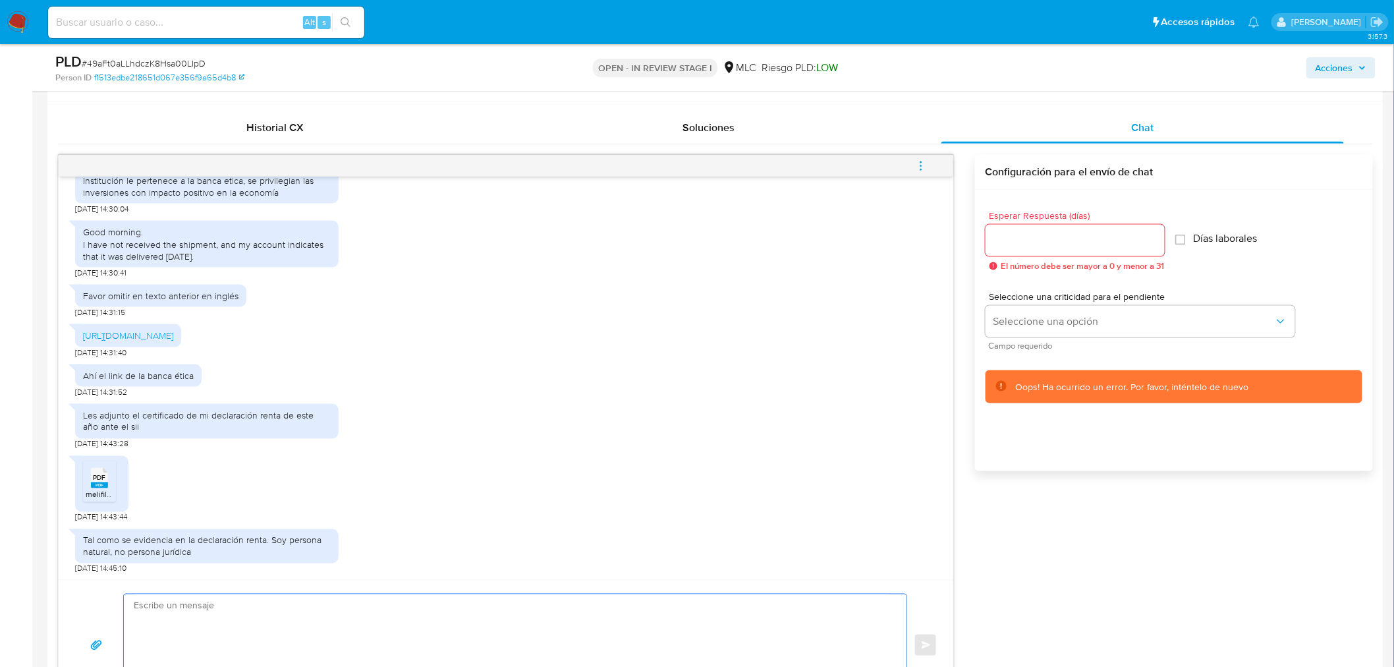
scroll to position [439, 0]
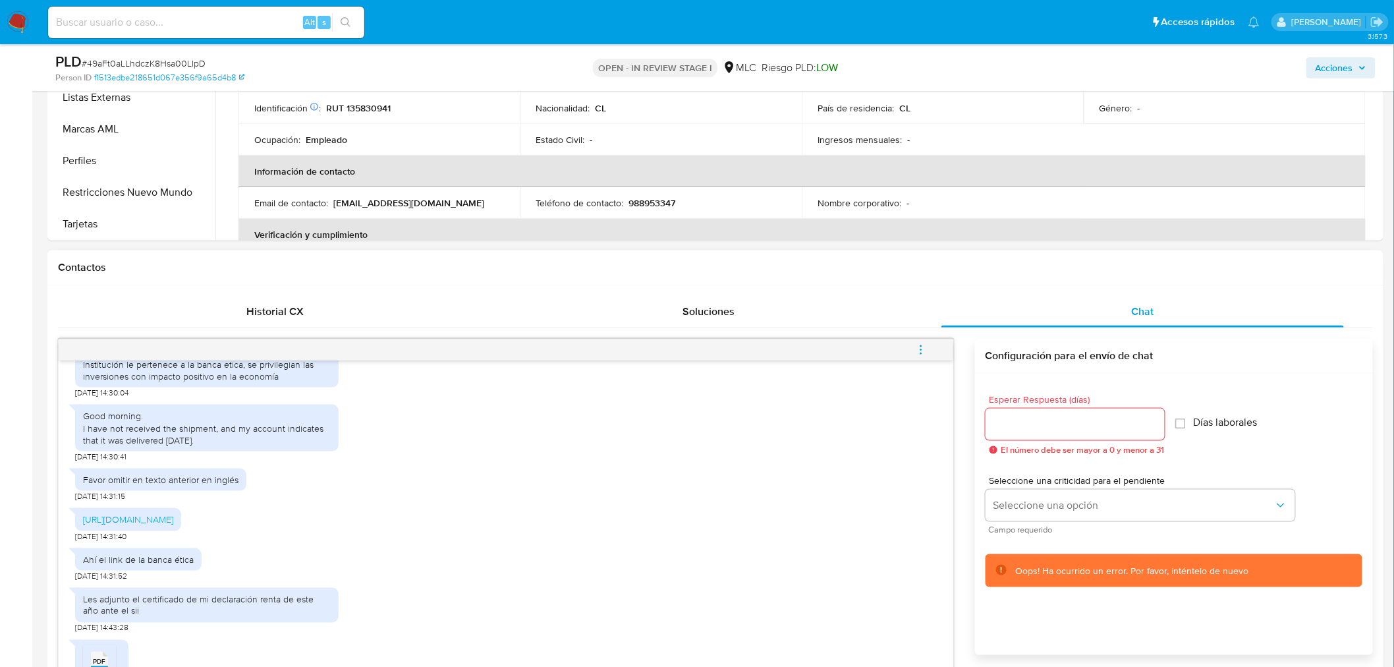
click at [1037, 433] on div at bounding box center [1075, 425] width 179 height 32
click at [1030, 424] on input "Esperar Respuesta (días)" at bounding box center [1075, 424] width 179 height 17
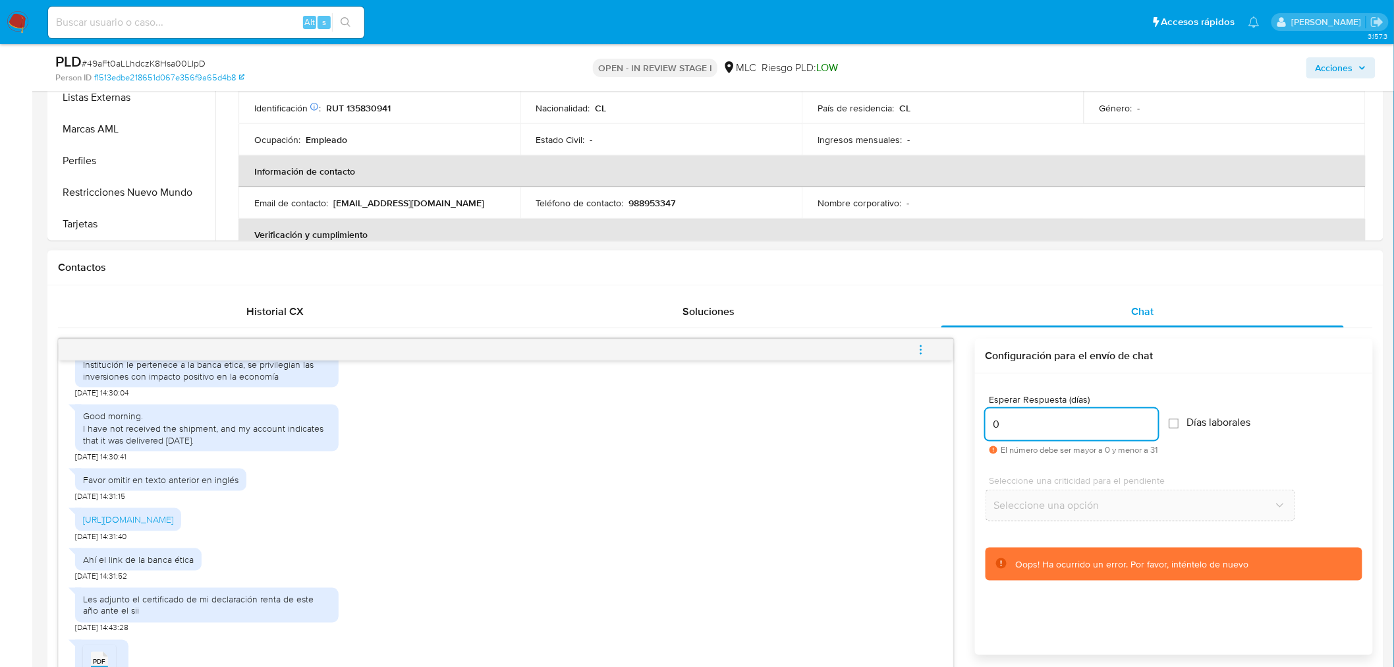
scroll to position [585, 0]
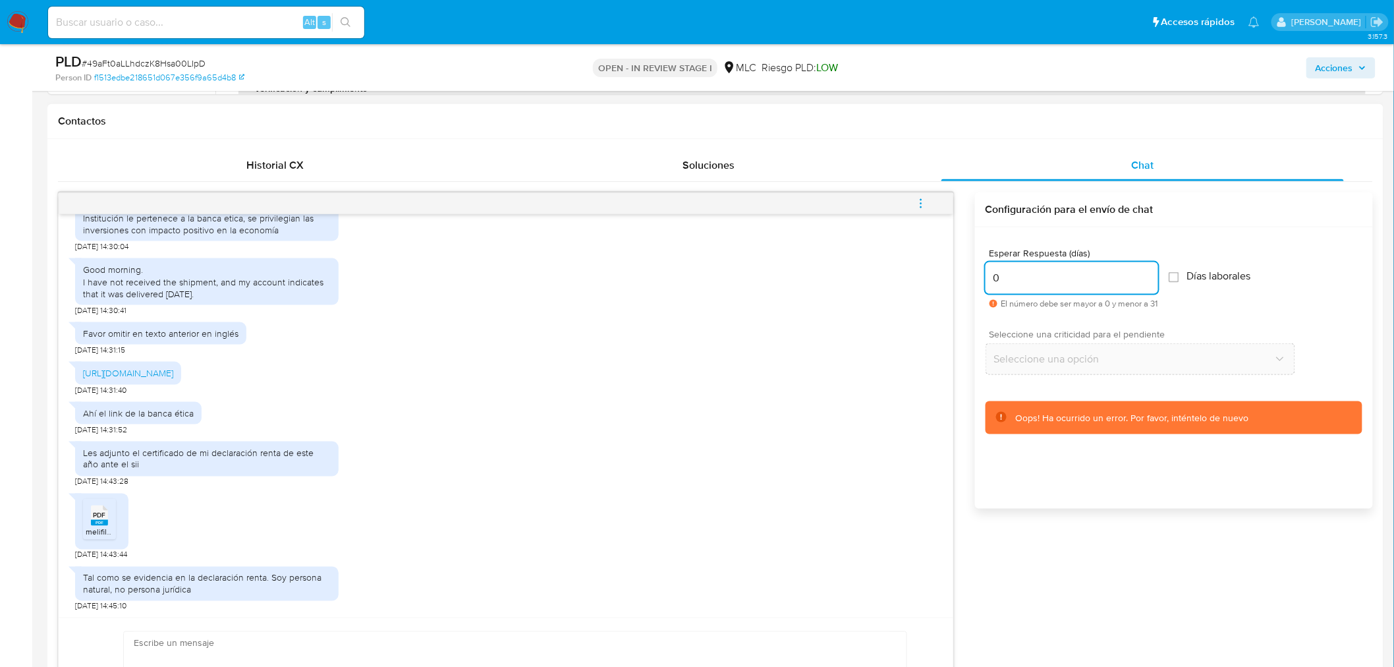
type input "0"
click at [1037, 275] on input "0" at bounding box center [1072, 278] width 173 height 17
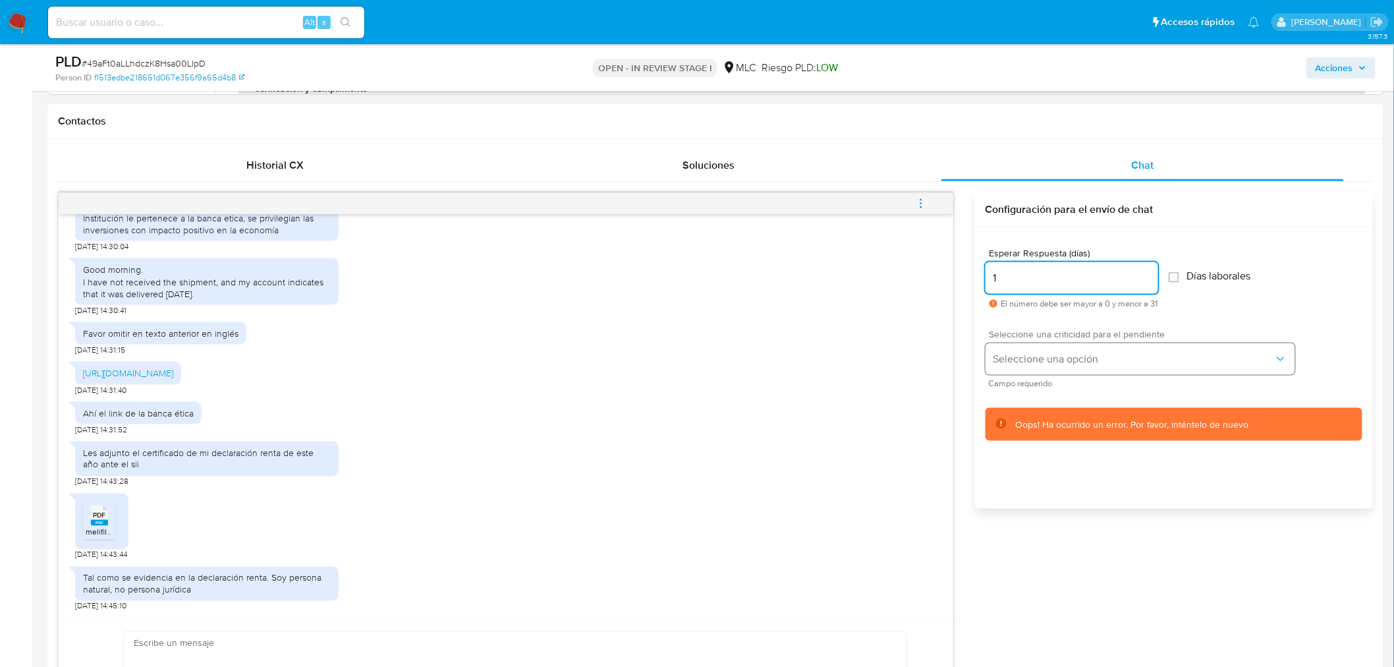
type input "1"
click at [1043, 337] on span "Seleccione una criticidad para el pendiente" at bounding box center [1144, 333] width 310 height 9
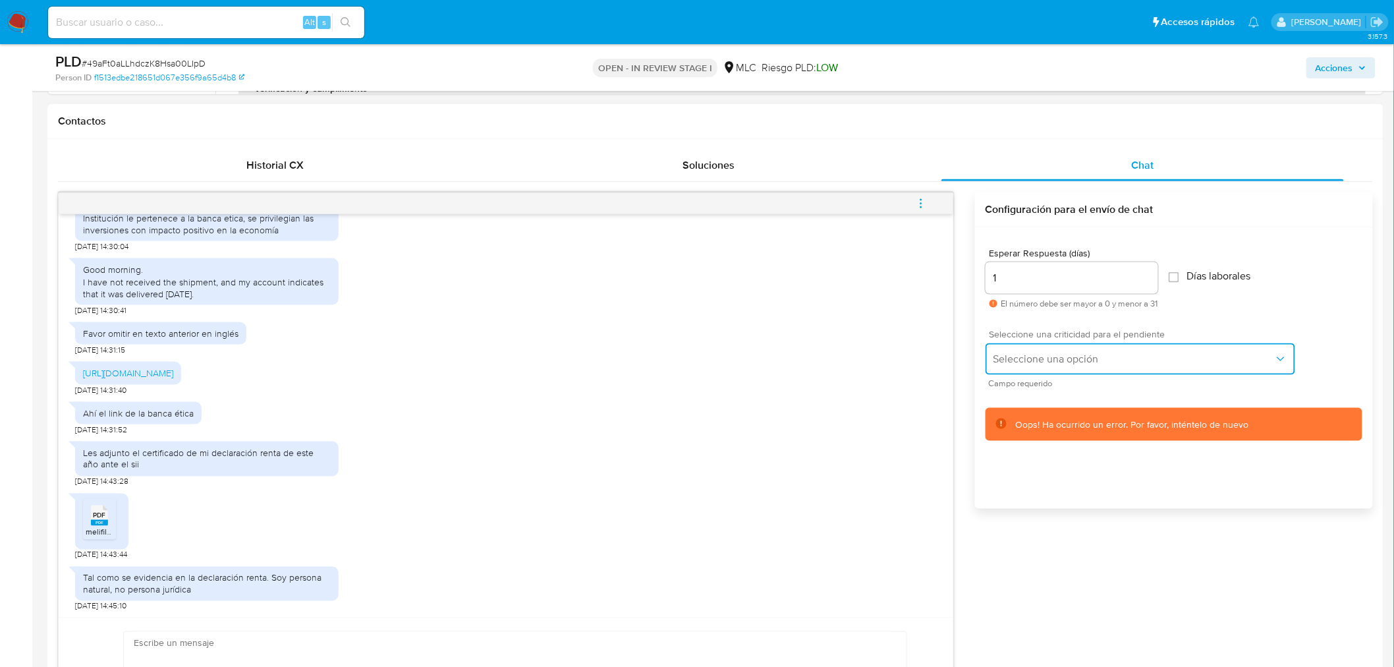
click at [1040, 353] on span "Seleccione una opción" at bounding box center [1134, 359] width 281 height 13
click at [1039, 354] on div "LOW" at bounding box center [1137, 360] width 289 height 26
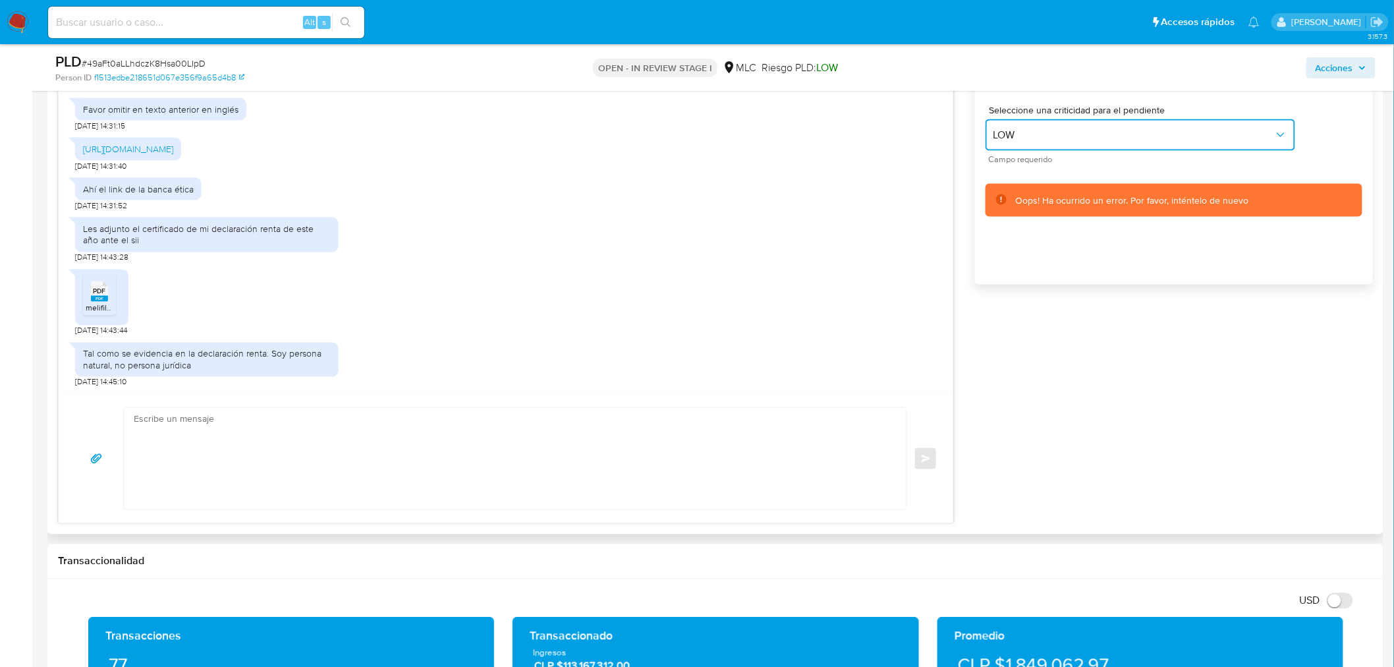
scroll to position [878, 0]
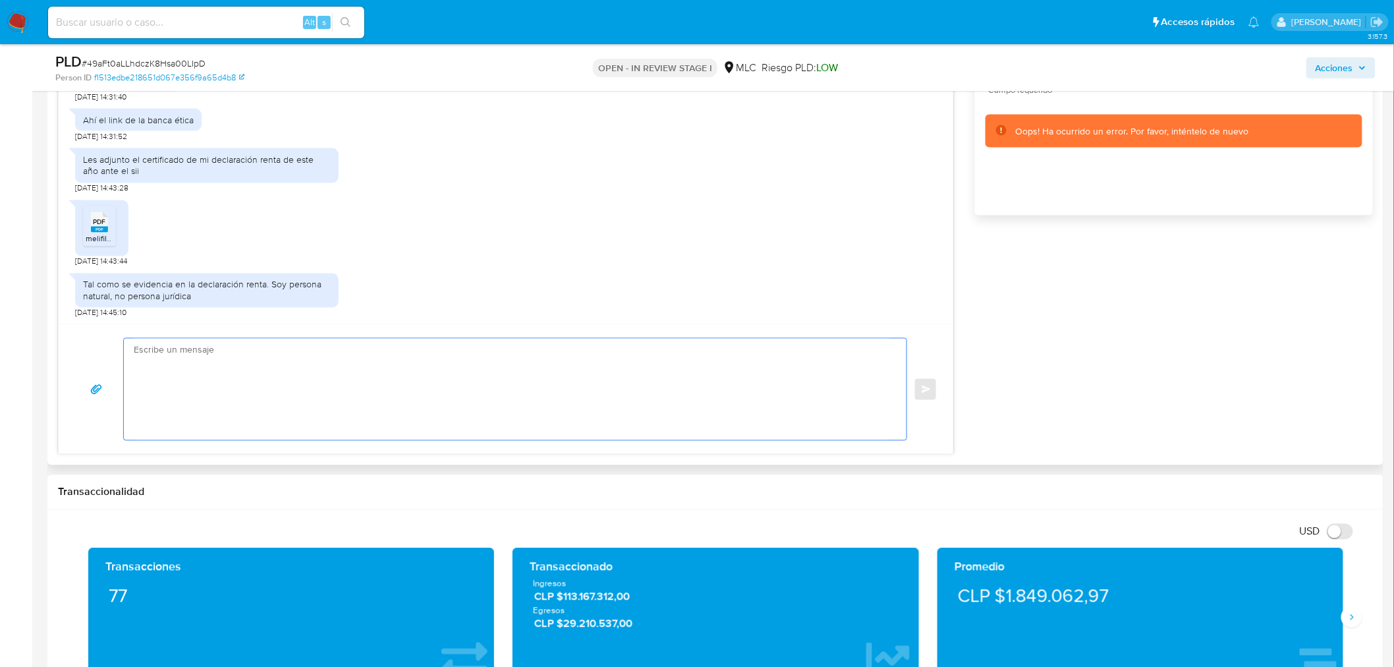
click at [149, 362] on textarea at bounding box center [512, 389] width 757 height 101
paste textarea "Buenas tardes, Elsa. Te agradecemos por tu respuesta. ¡Que tengas una buena jor…"
type textarea "Buenas tardes, Elsa. Te agradecemos por tu respuesta. ¡Que tengas una buena jor…"
click at [927, 393] on span "Enviar" at bounding box center [926, 390] width 9 height 8
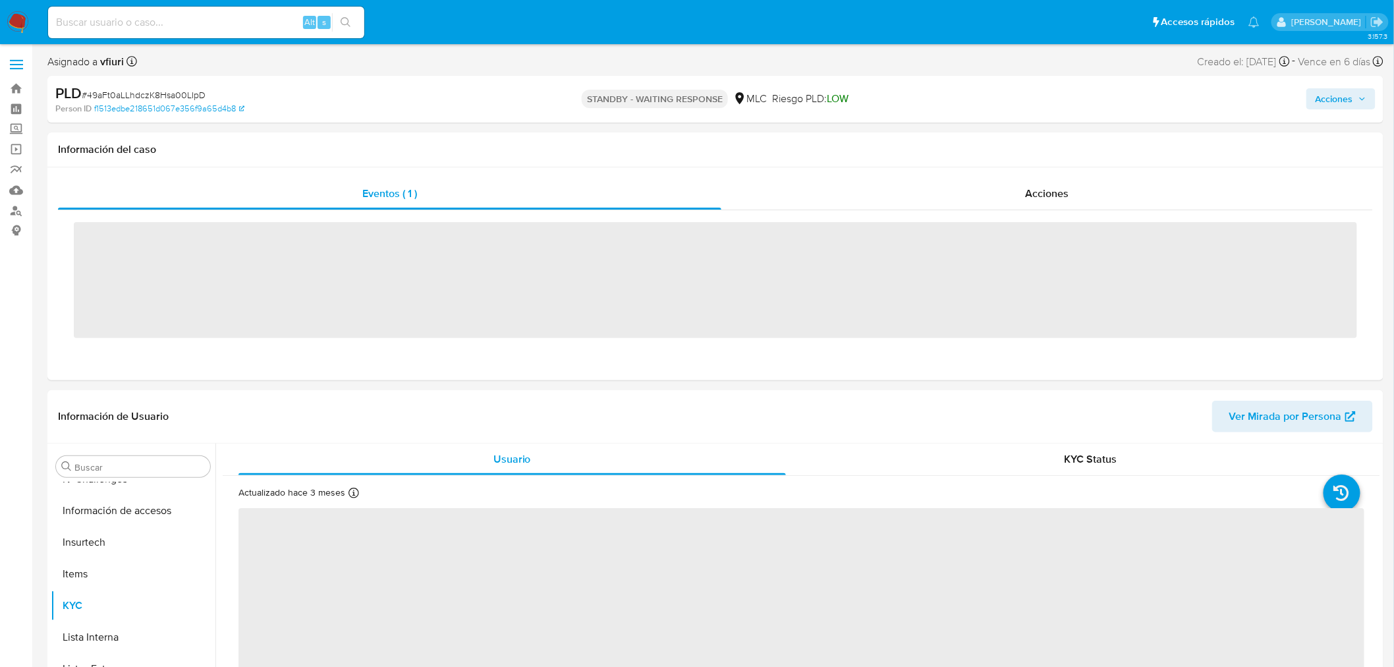
scroll to position [556, 0]
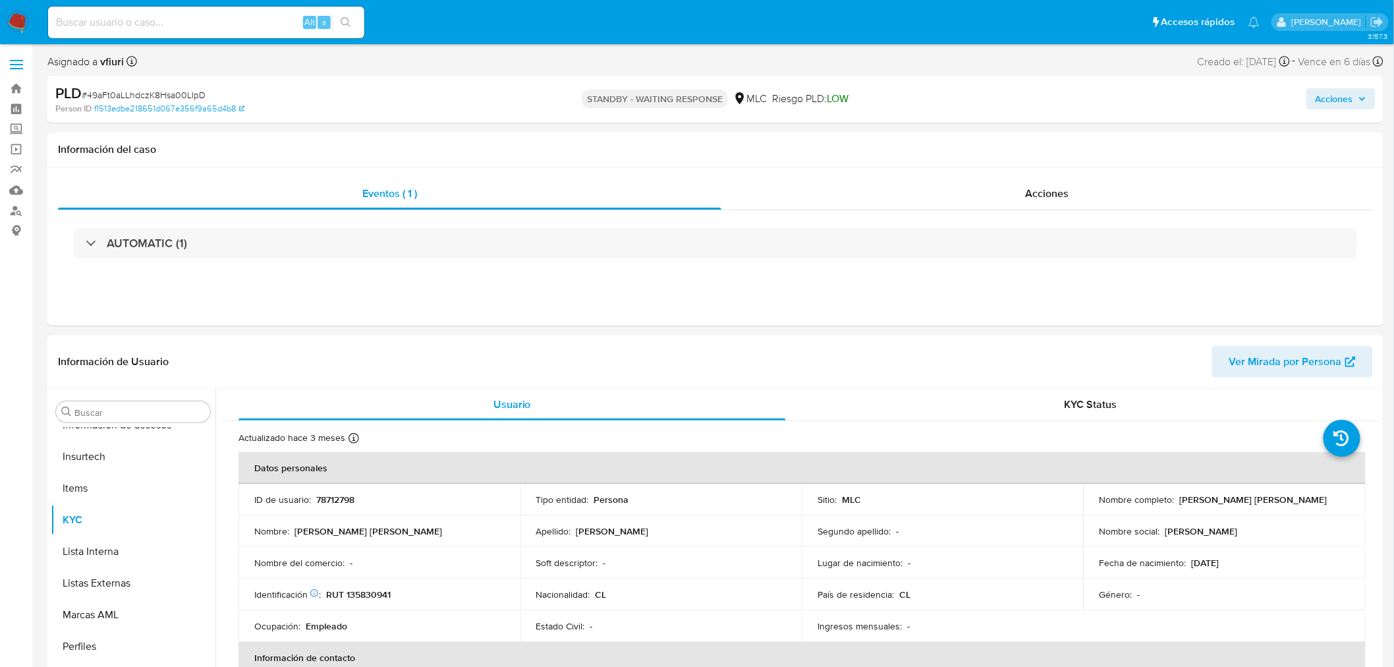
select select "10"
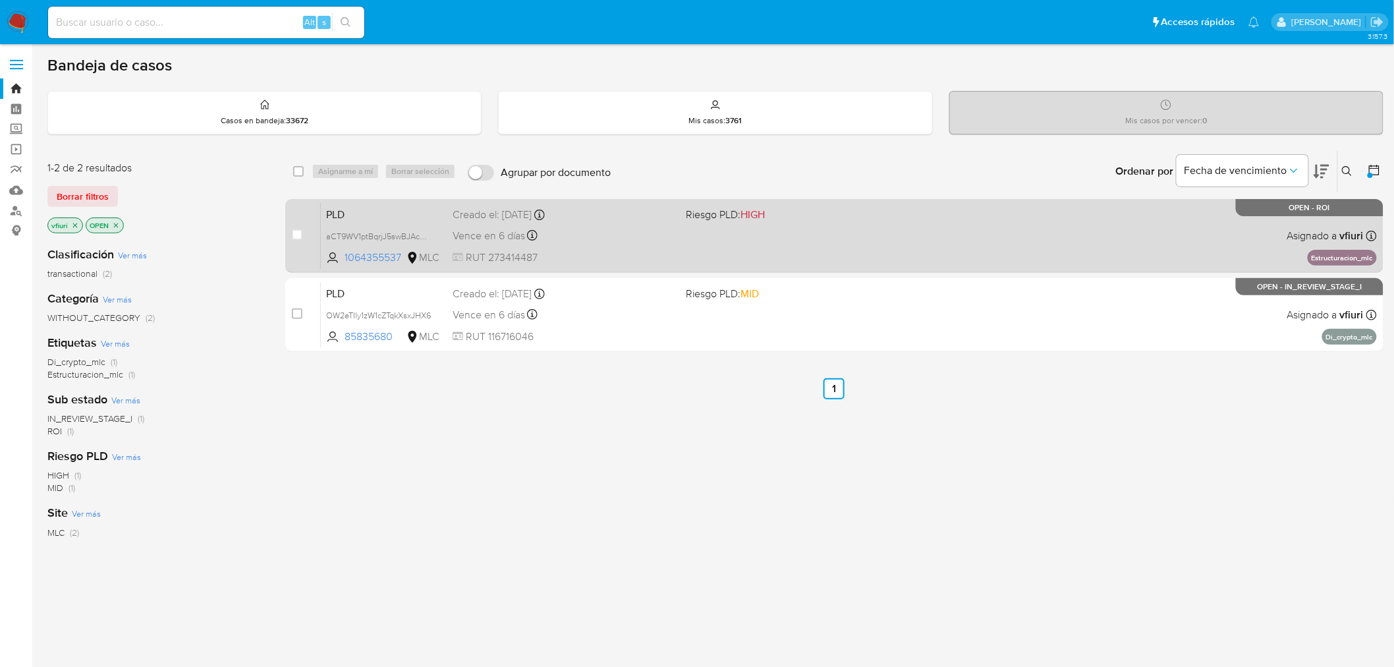
click at [608, 234] on div "Vence en 6 días Vence el 10/09/2025 06:08:49" at bounding box center [564, 236] width 223 height 18
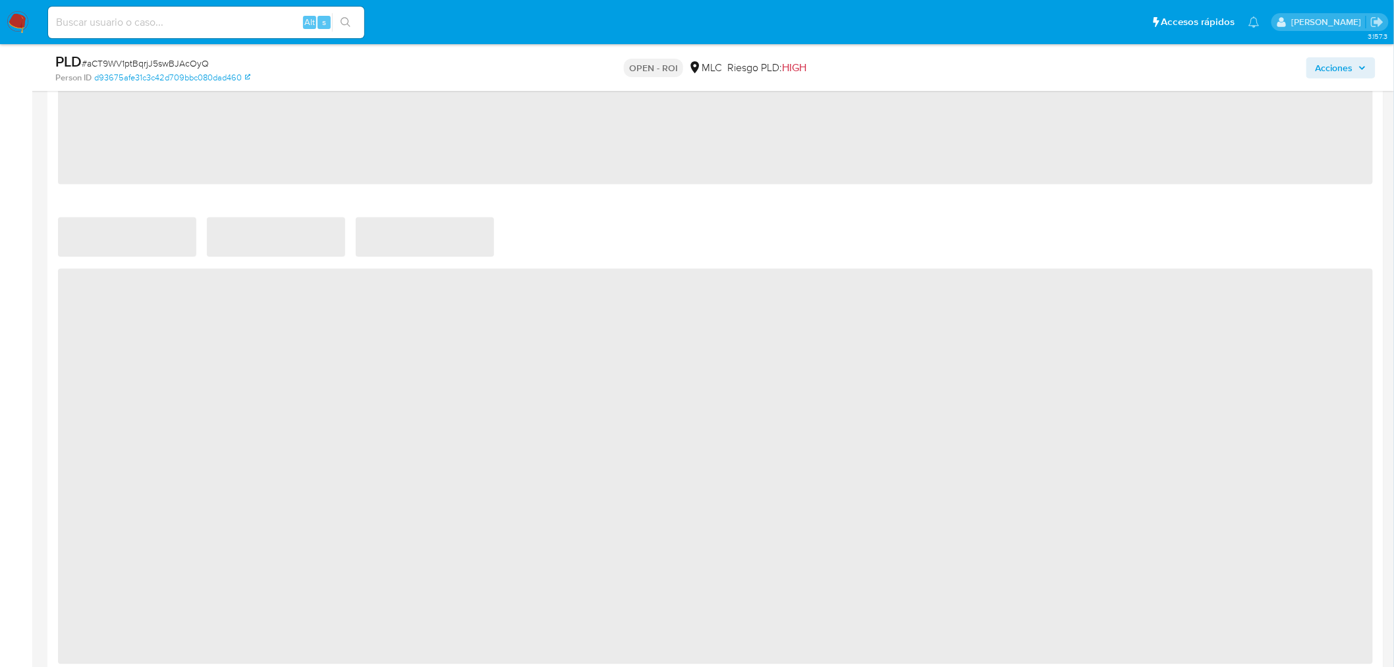
scroll to position [714, 0]
select select "10"
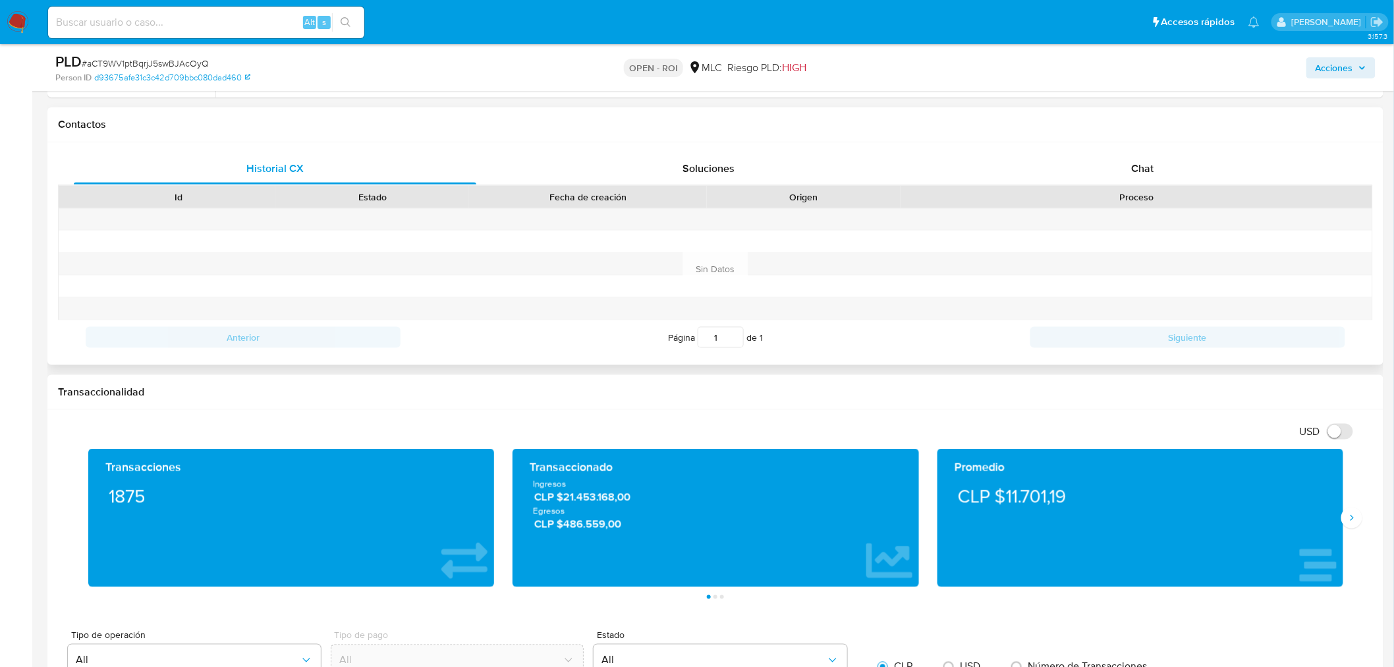
scroll to position [293, 0]
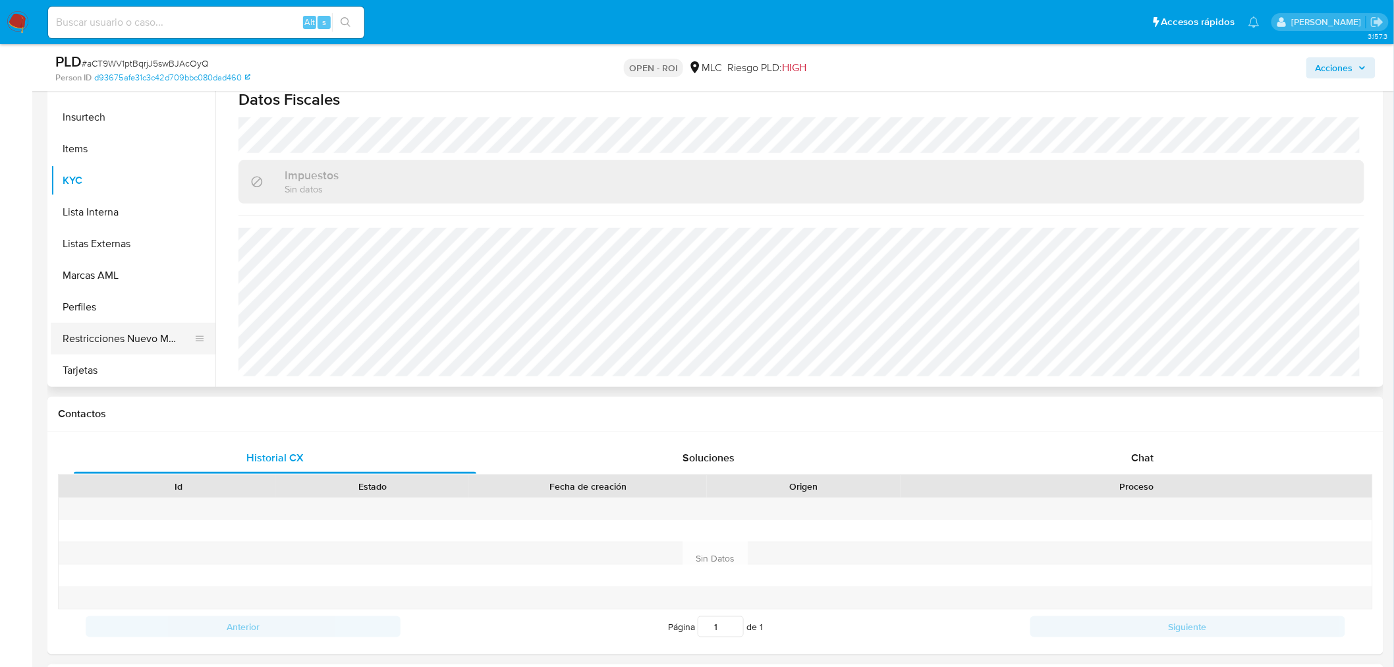
click at [106, 324] on button "Restricciones Nuevo Mundo" at bounding box center [128, 339] width 154 height 32
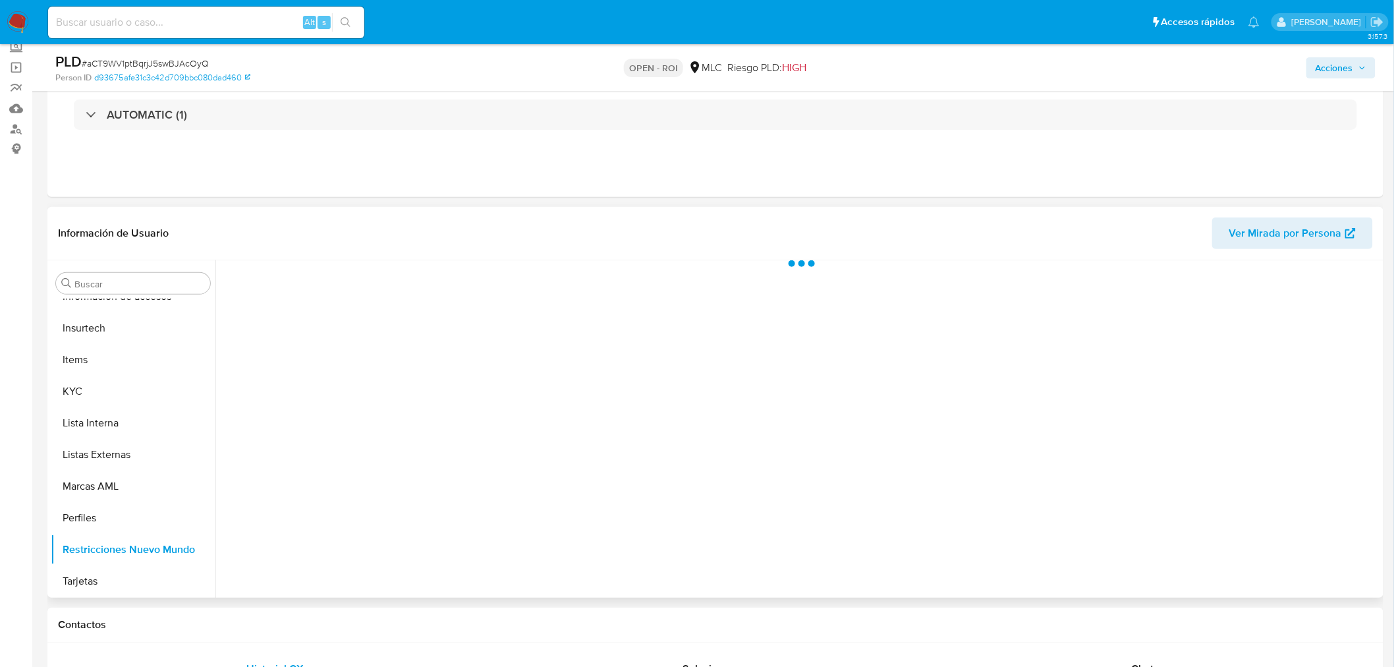
scroll to position [73, 0]
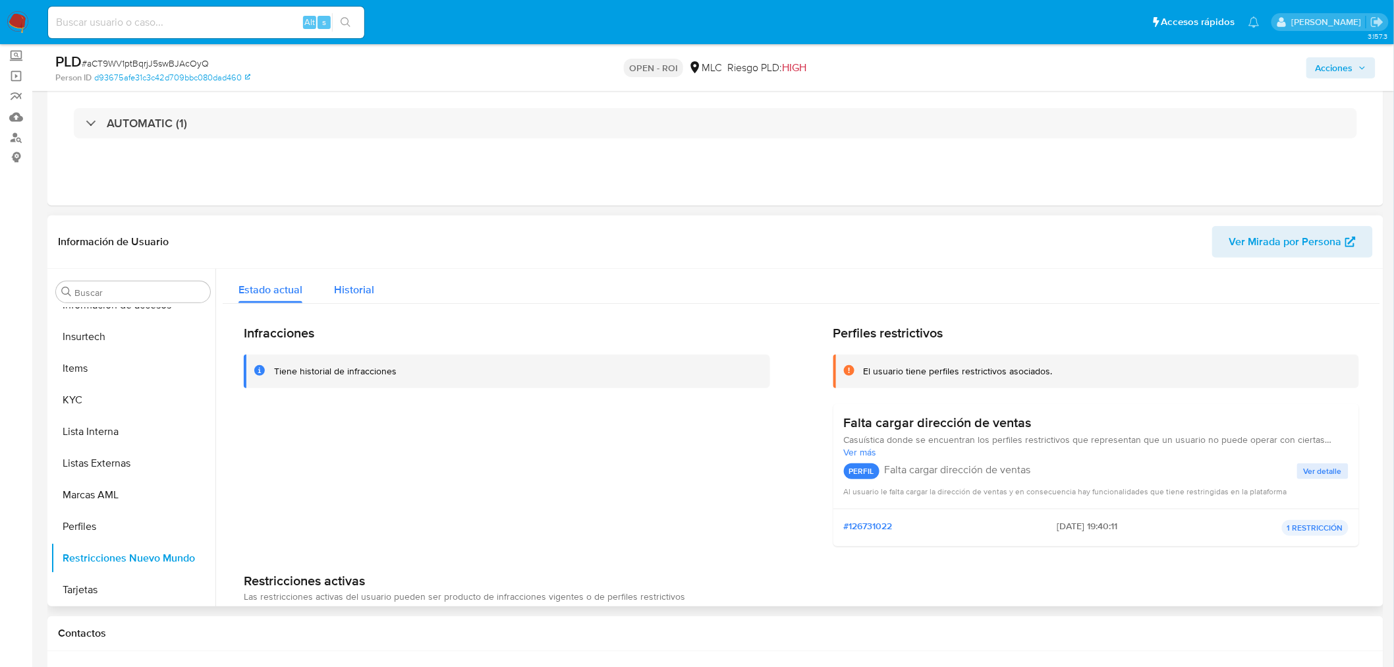
click at [360, 293] on span "Historial" at bounding box center [354, 289] width 40 height 15
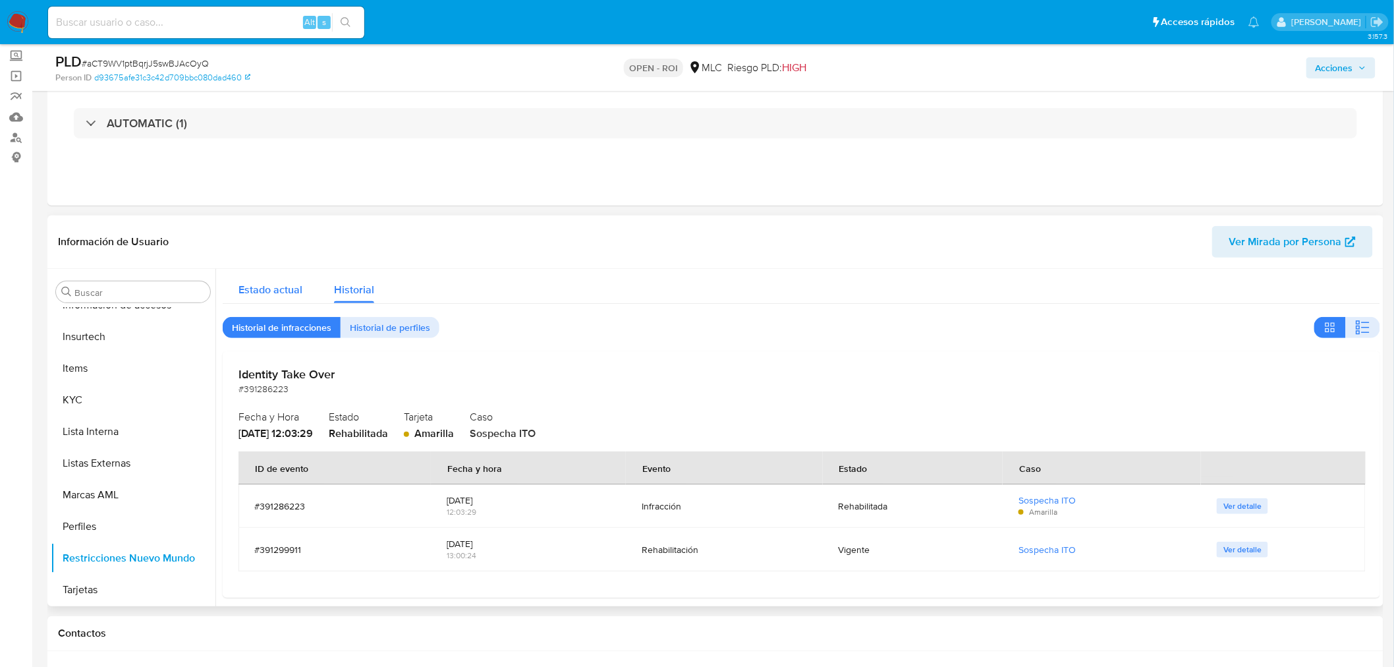
click at [264, 285] on span "Estado actual" at bounding box center [271, 289] width 64 height 15
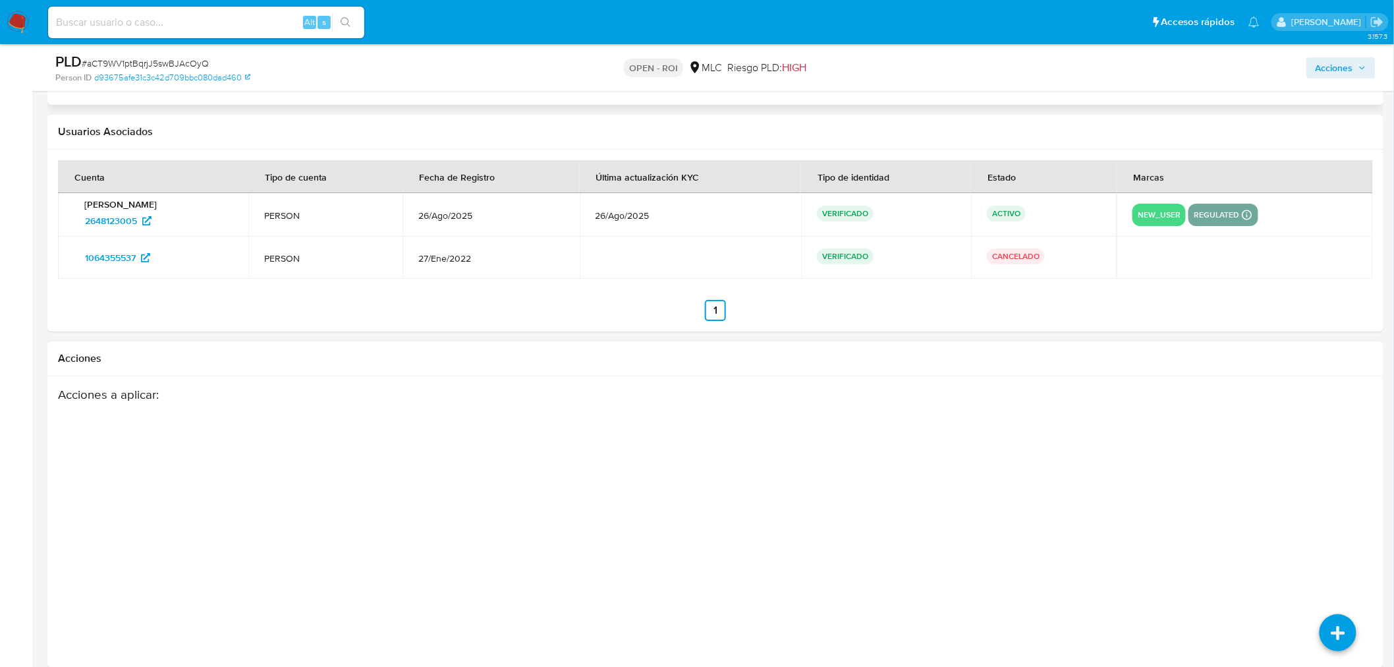
scroll to position [1965, 0]
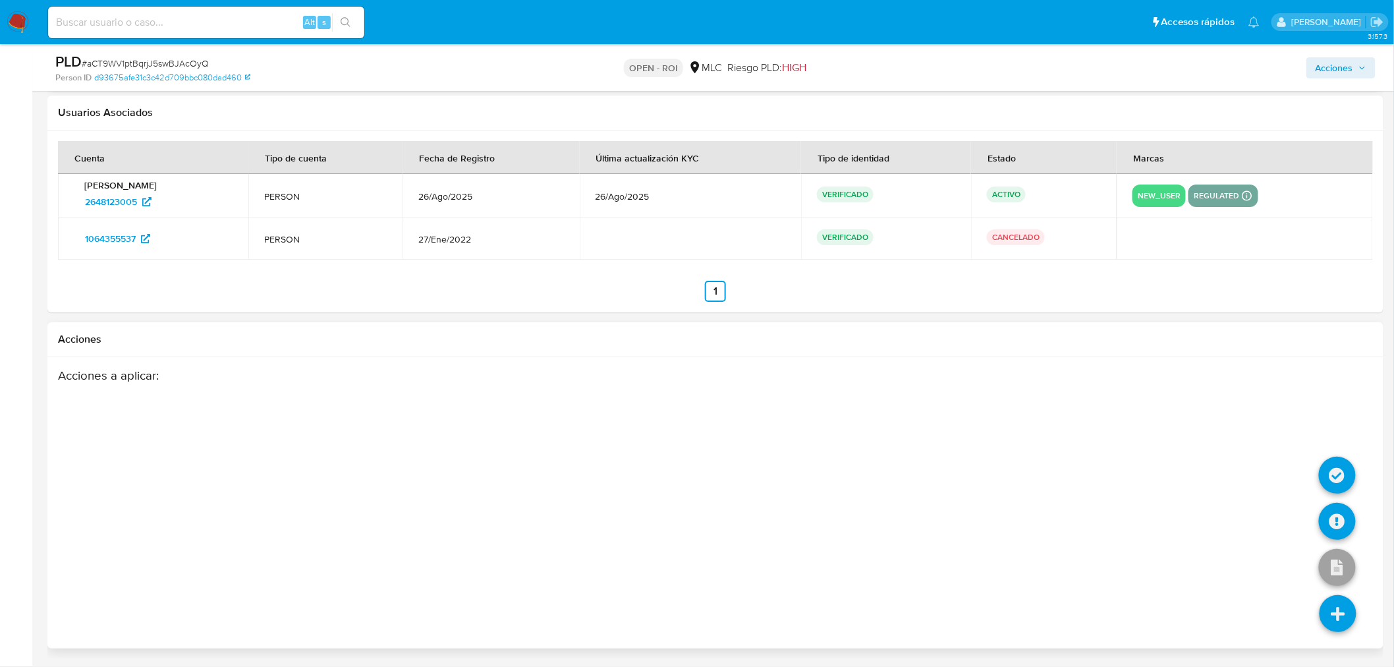
click at [1343, 623] on icon at bounding box center [1338, 613] width 37 height 37
click at [1346, 513] on icon at bounding box center [1337, 521] width 37 height 37
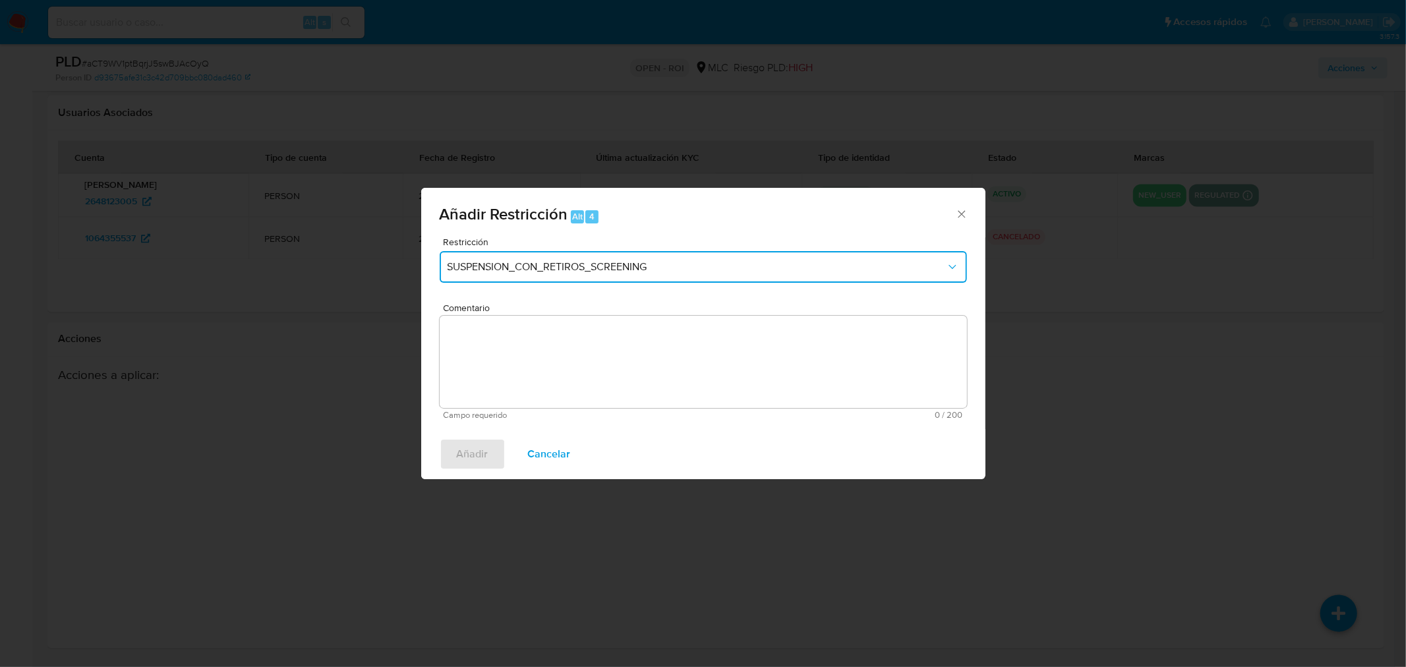
click at [695, 262] on span "SUSPENSION_CON_RETIROS_SCREENING" at bounding box center [696, 266] width 498 height 13
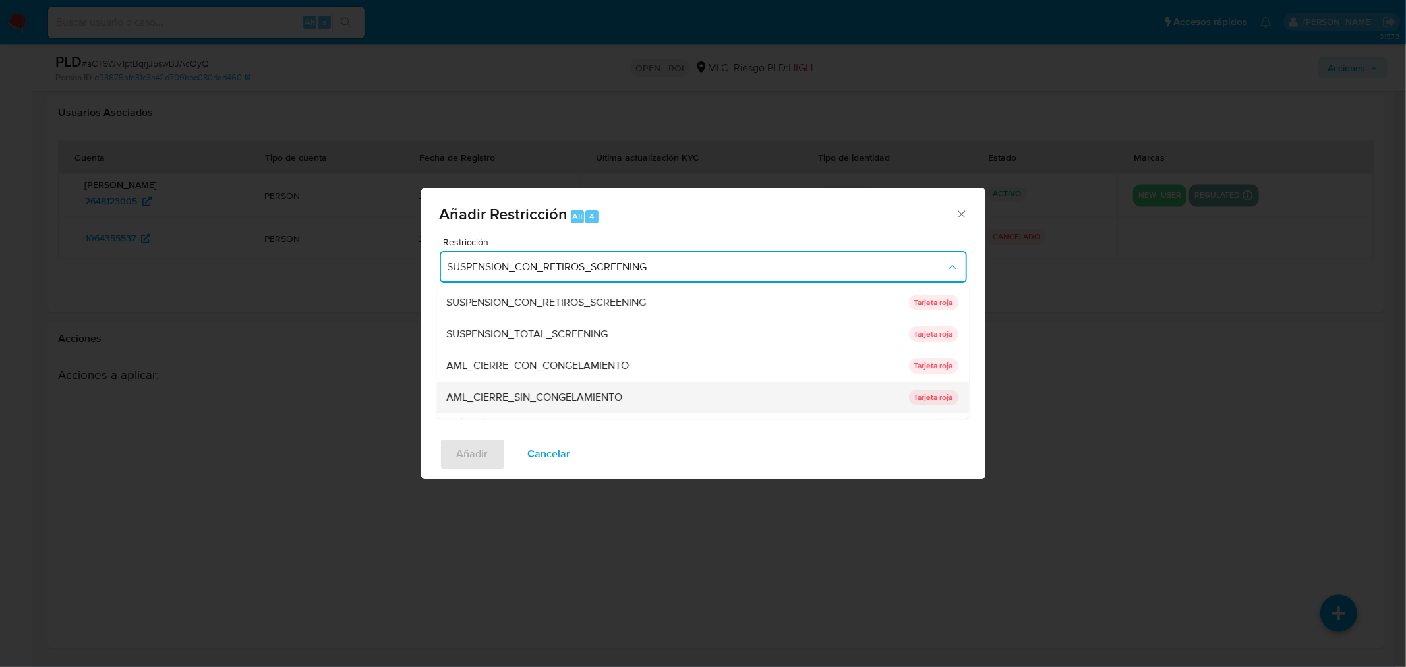
click at [567, 396] on span "AML_CIERRE_SIN_CONGELAMIENTO" at bounding box center [535, 397] width 176 height 13
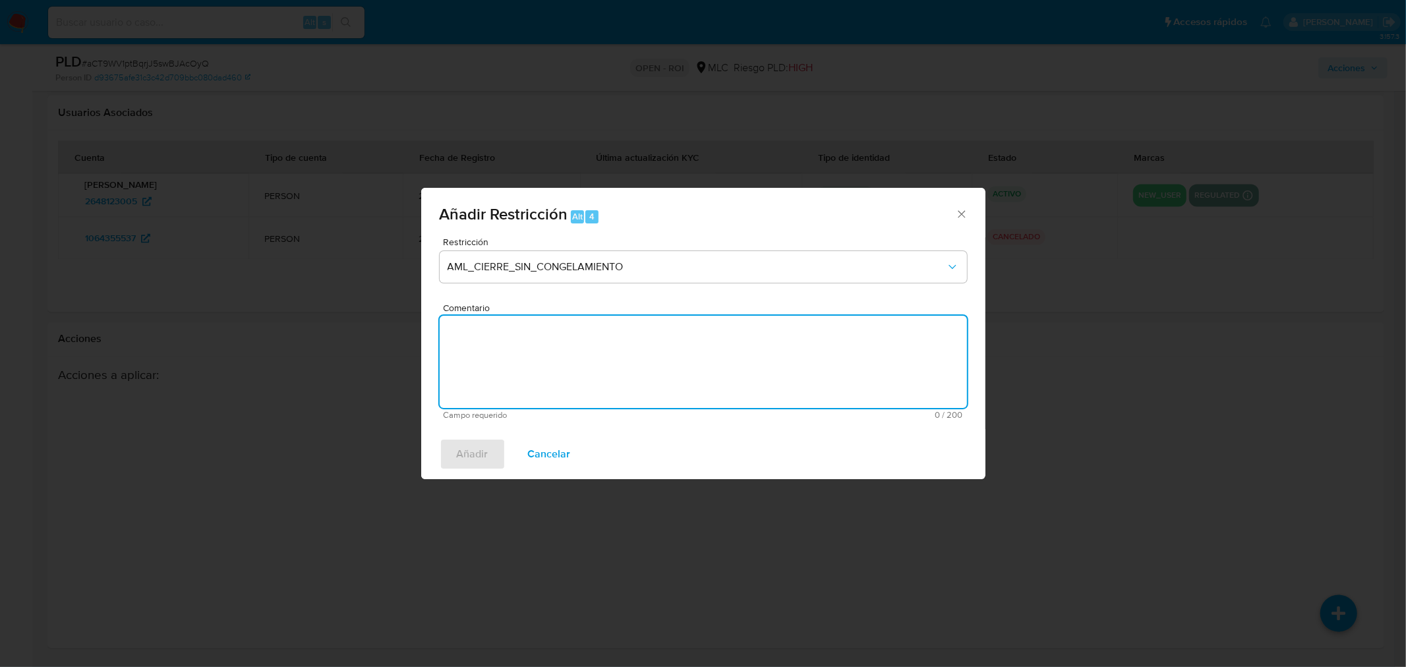
click at [563, 341] on textarea "Comentario" at bounding box center [703, 362] width 527 height 92
type textarea "Se aplica cierre de relacionamiento."
click at [482, 458] on span "Añadir" at bounding box center [473, 454] width 32 height 29
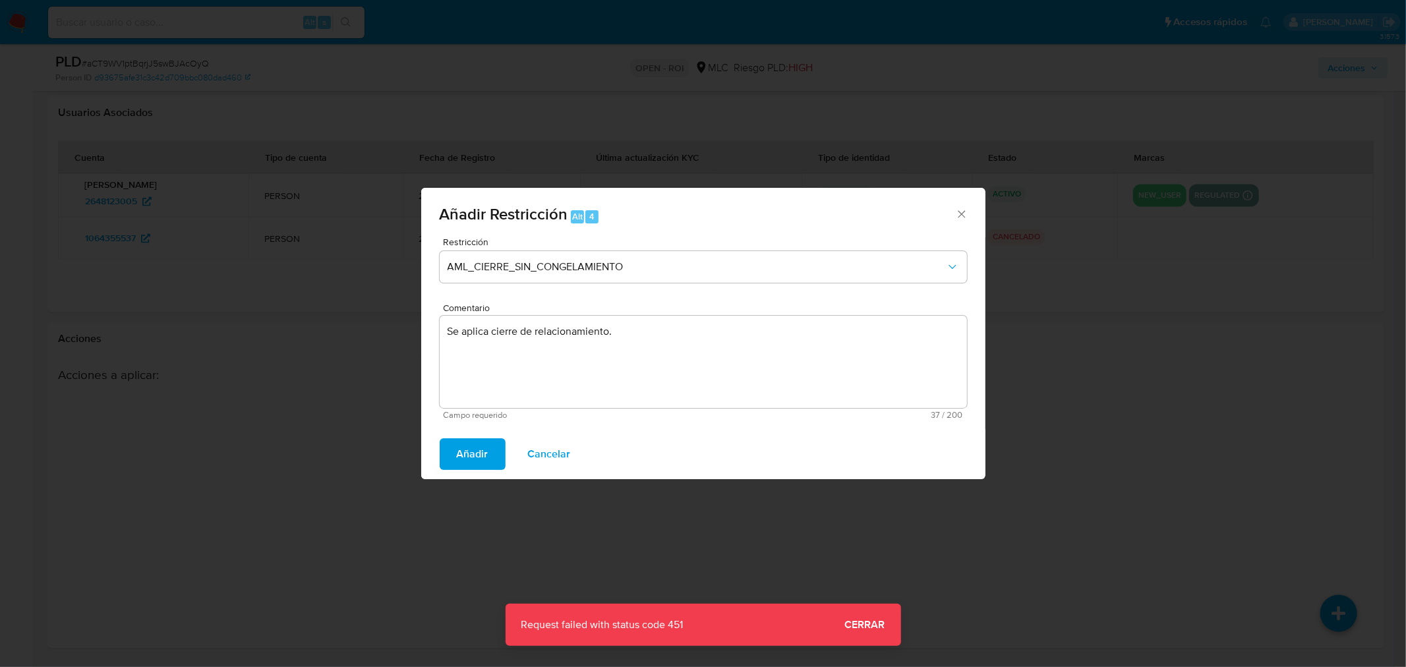
click at [884, 629] on div "Añadir Restricción Alt 4 Restricción AML_CIERRE_SIN_CONGELAMIENTO Comentario Se…" at bounding box center [703, 333] width 1406 height 667
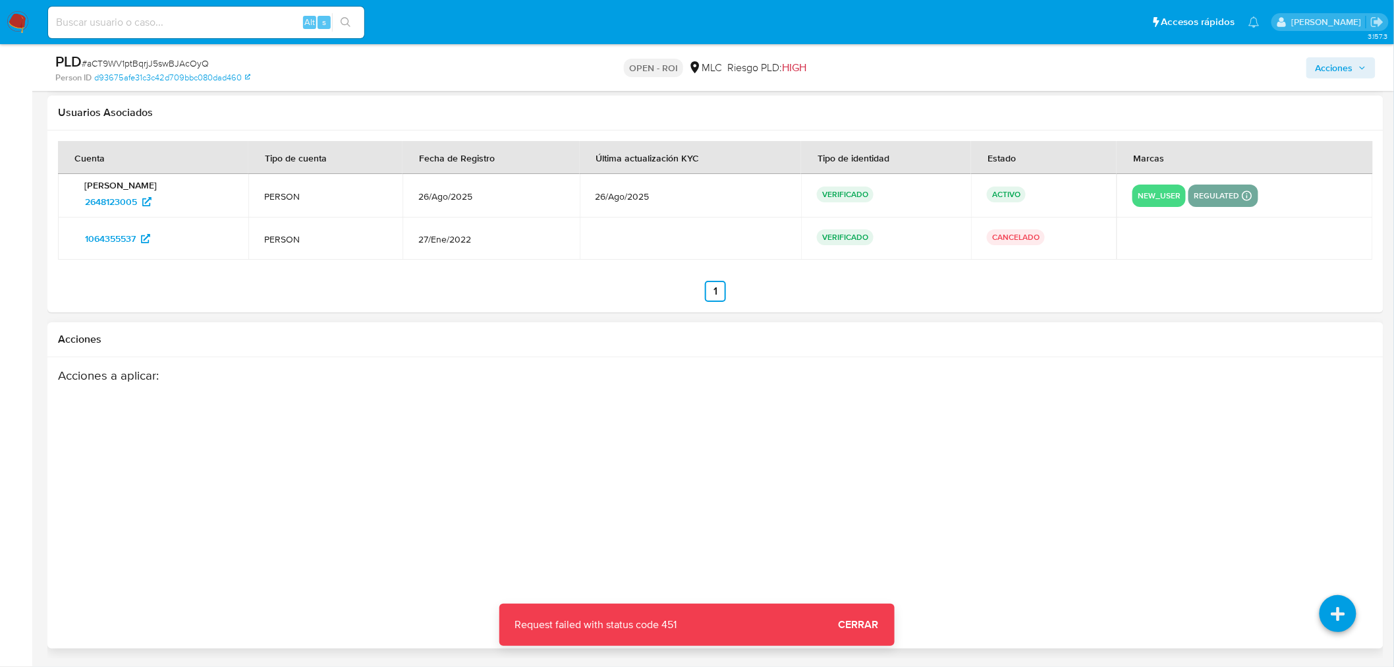
click at [824, 493] on div "Acciones a aplicar :" at bounding box center [643, 473] width 1170 height 211
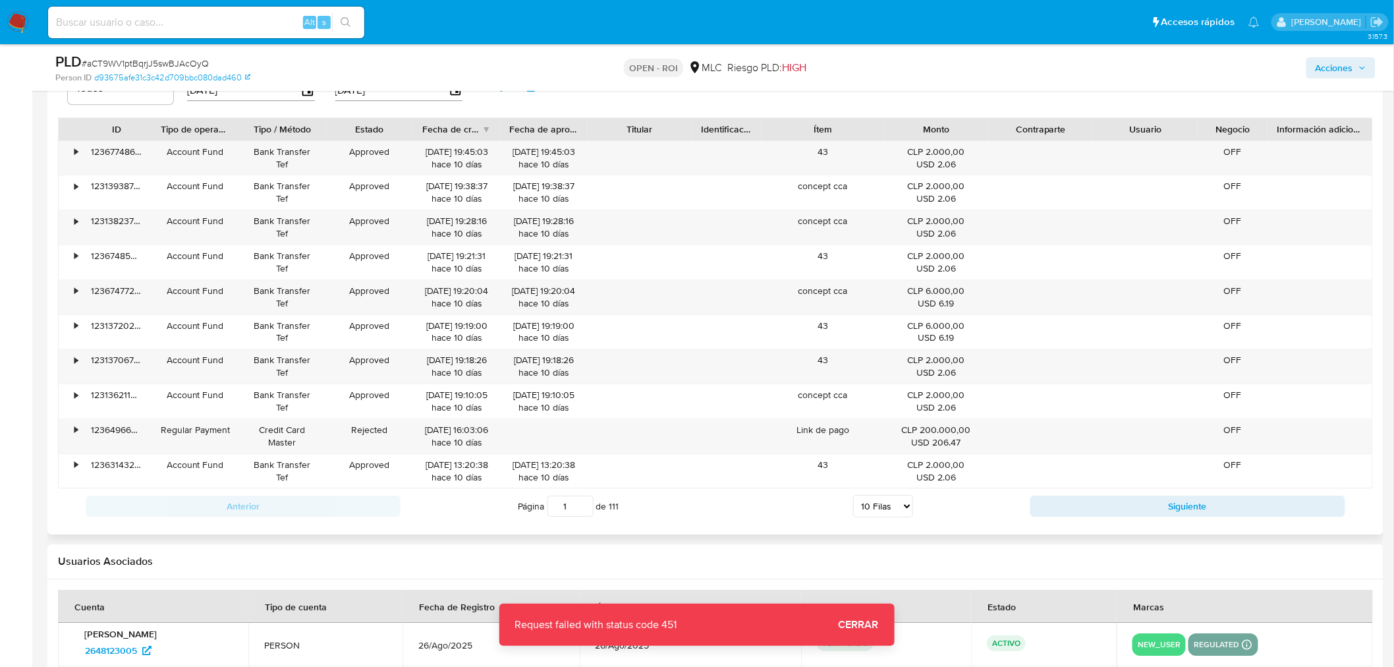
scroll to position [1452, 0]
